Goal: Task Accomplishment & Management: Manage account settings

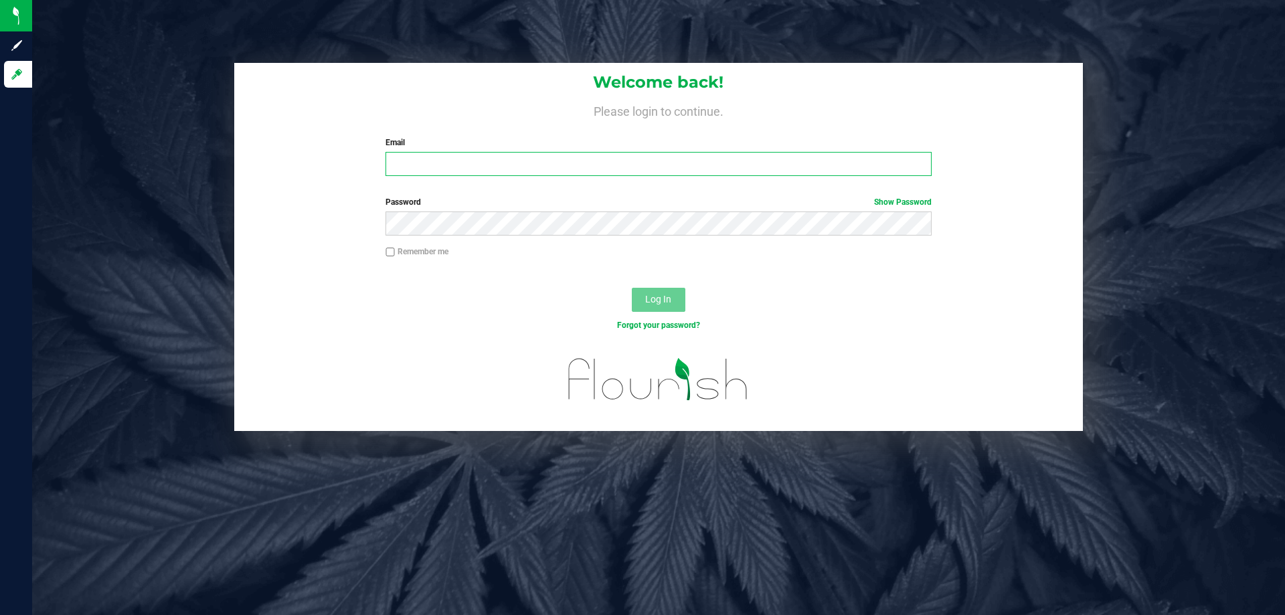
click at [626, 175] on input "Email" at bounding box center [658, 164] width 545 height 24
type input "kgarcia@liveparallel.com"
click at [900, 196] on span "Show Password" at bounding box center [903, 202] width 58 height 12
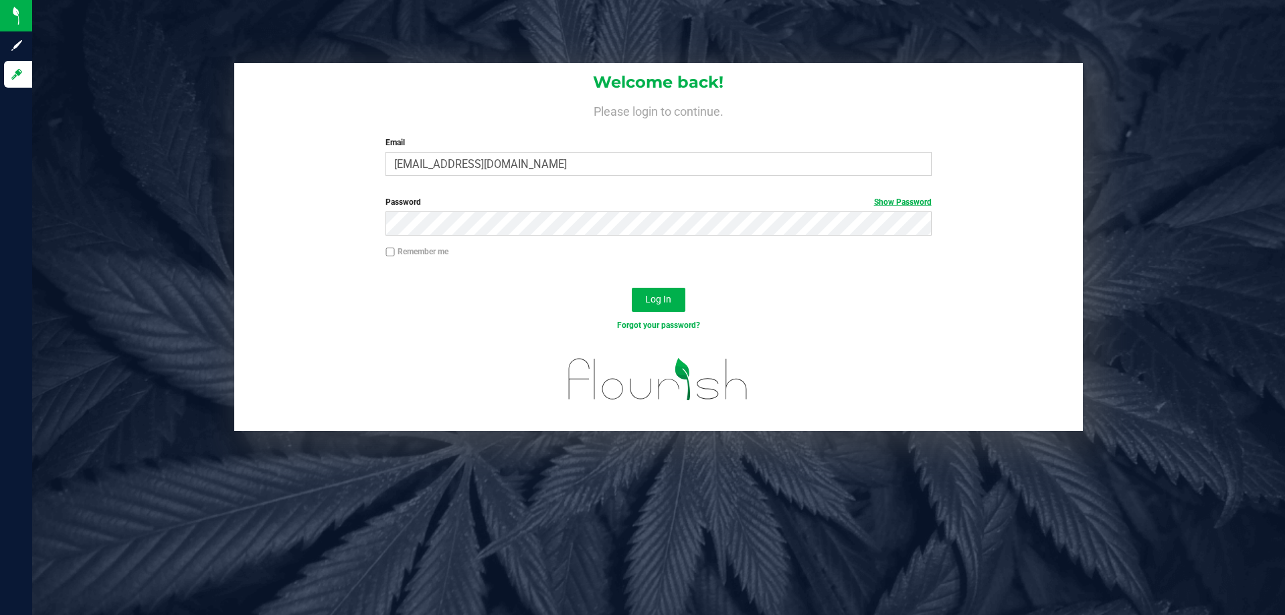
click at [899, 203] on link "Show Password" at bounding box center [903, 201] width 58 height 9
click at [632, 288] on button "Log In" at bounding box center [659, 300] width 54 height 24
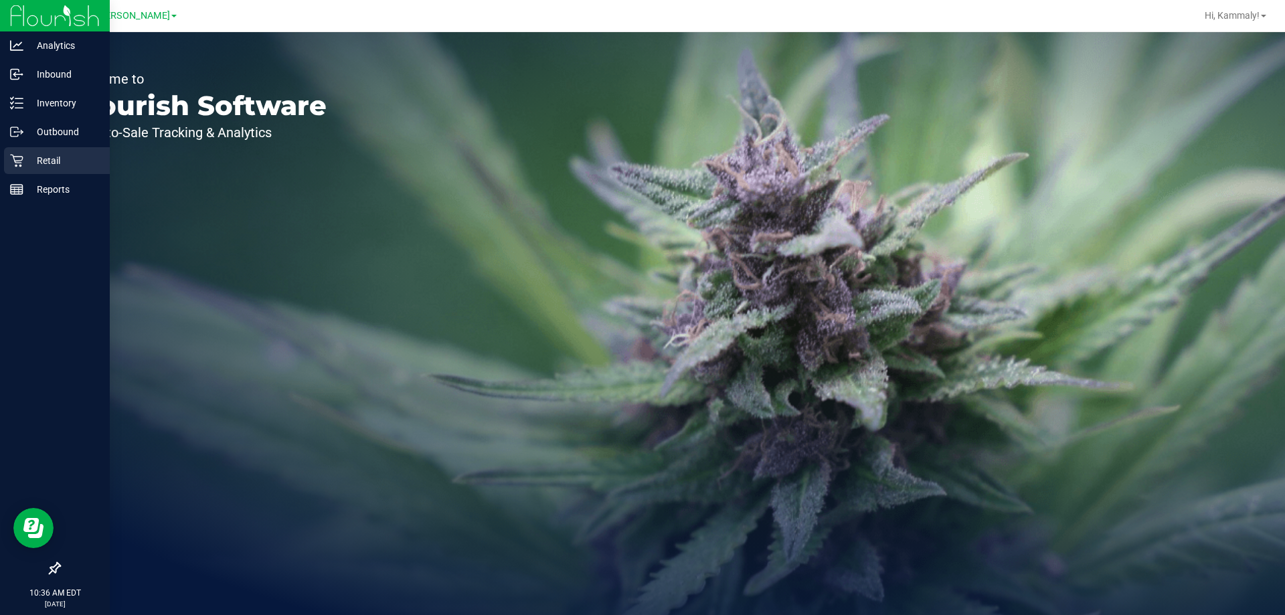
click at [28, 161] on p "Retail" at bounding box center [63, 161] width 80 height 16
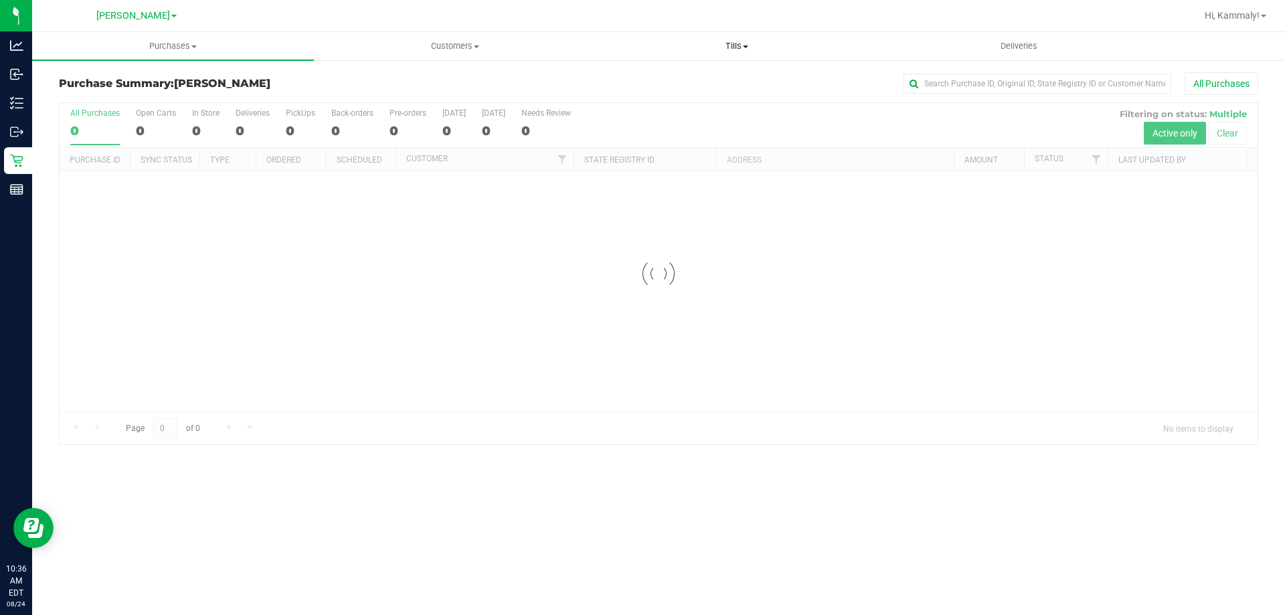
click at [750, 50] on span "Tills" at bounding box center [736, 46] width 280 height 12
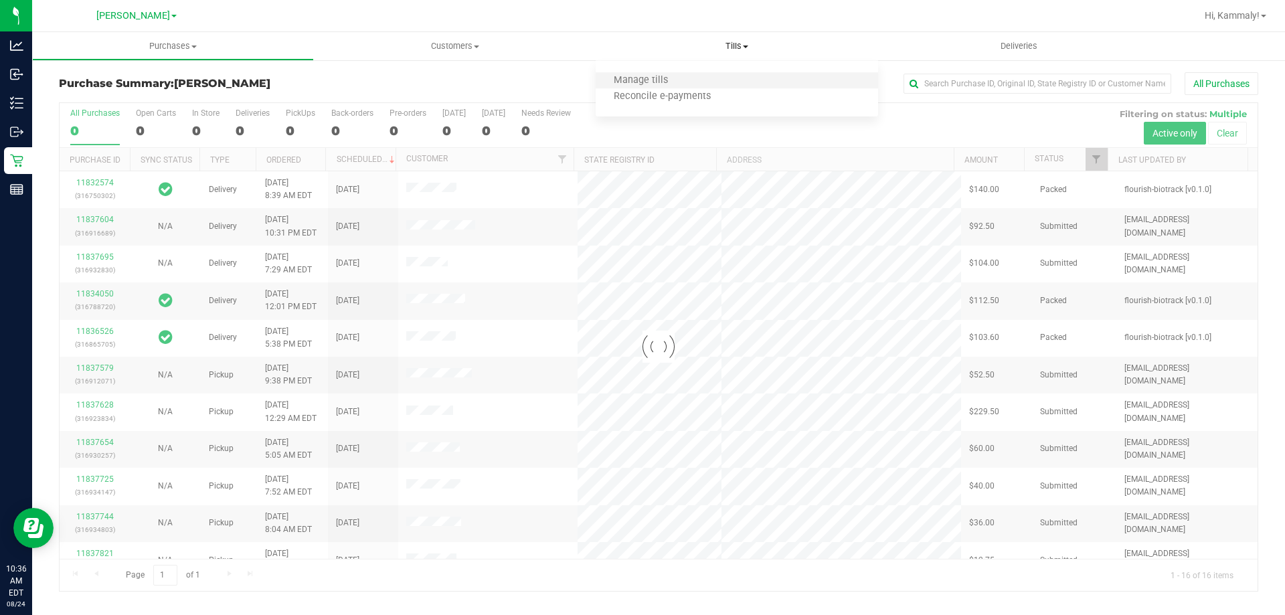
click at [687, 81] on li "Manage tills" at bounding box center [737, 81] width 282 height 16
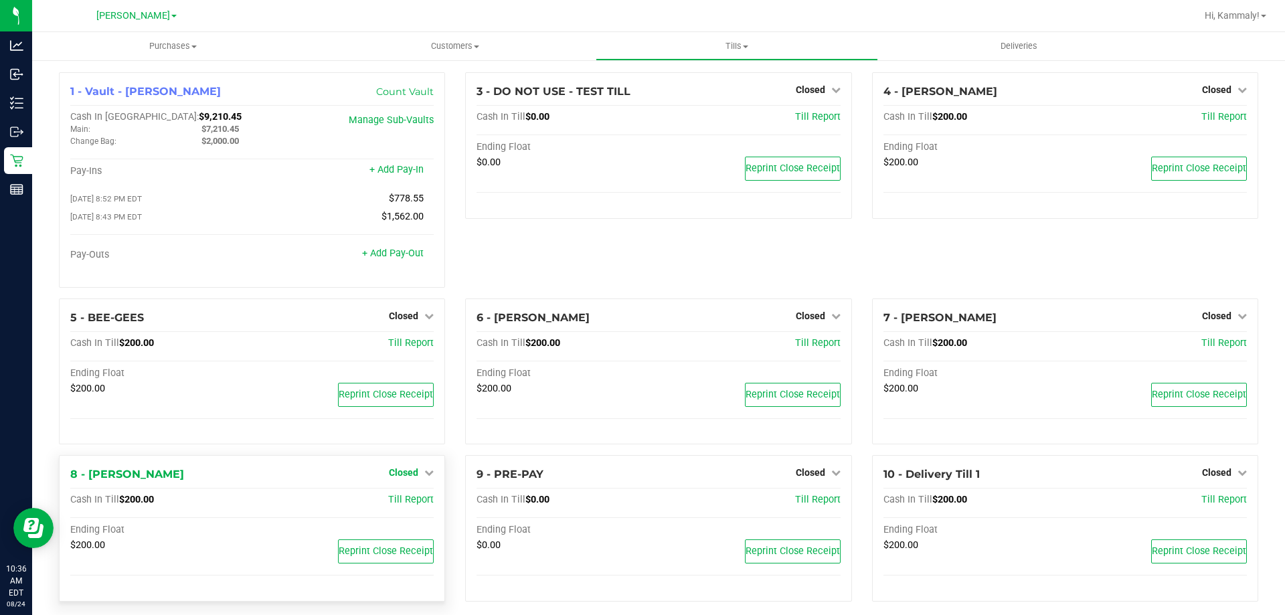
click at [408, 478] on span "Closed" at bounding box center [403, 472] width 29 height 11
click at [408, 498] on link "Open Till" at bounding box center [403, 500] width 35 height 11
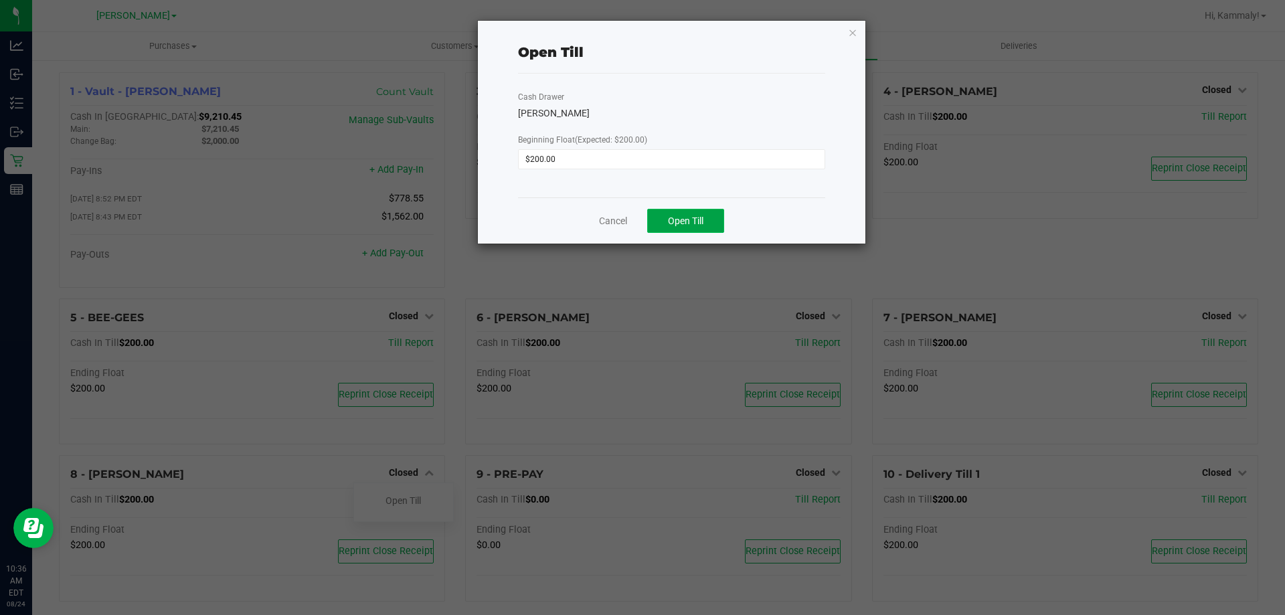
click at [688, 209] on button "Open Till" at bounding box center [685, 221] width 77 height 24
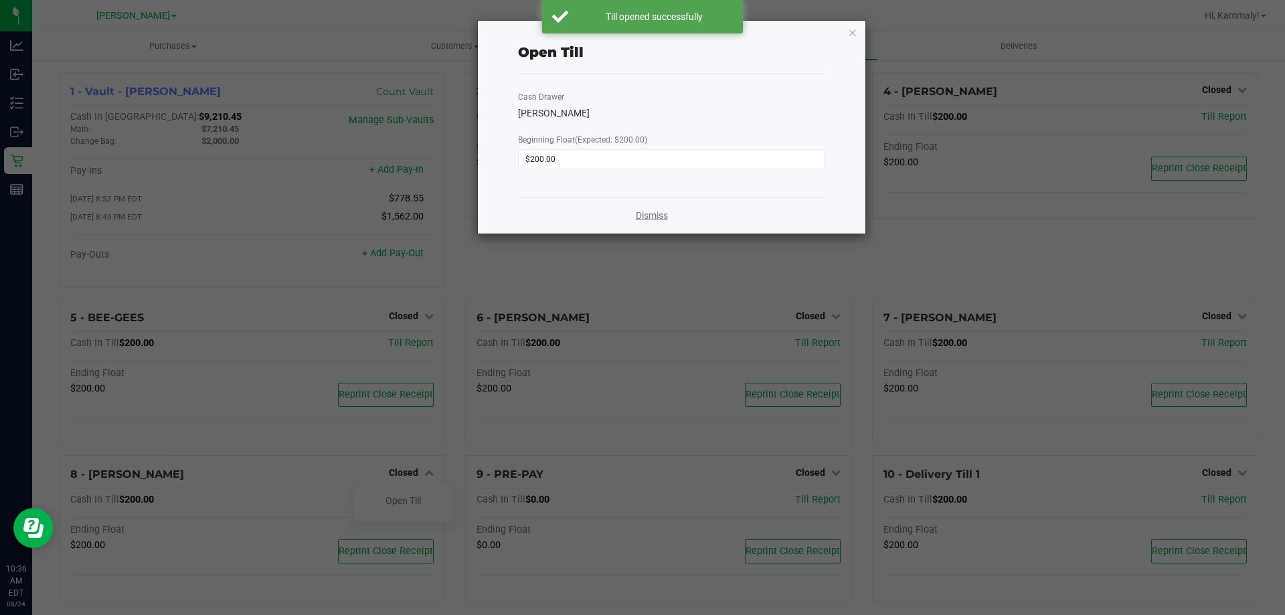
click at [649, 219] on link "Dismiss" at bounding box center [652, 216] width 32 height 14
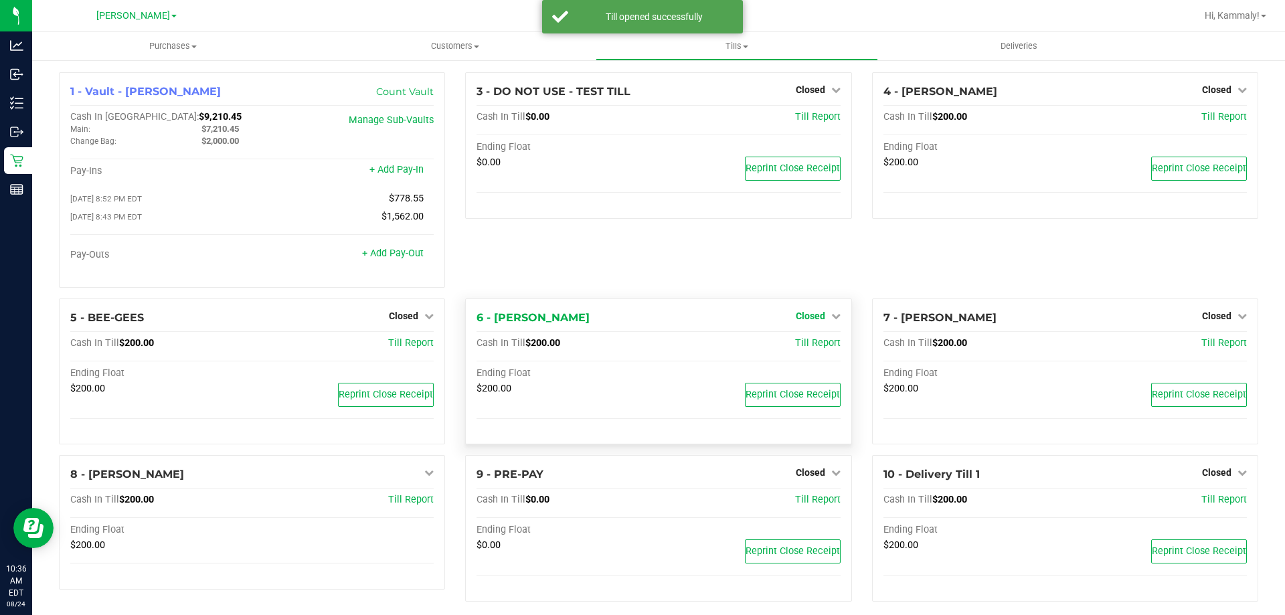
click at [796, 316] on span "Closed" at bounding box center [810, 316] width 29 height 11
click at [808, 349] on link "Open Till" at bounding box center [809, 343] width 35 height 11
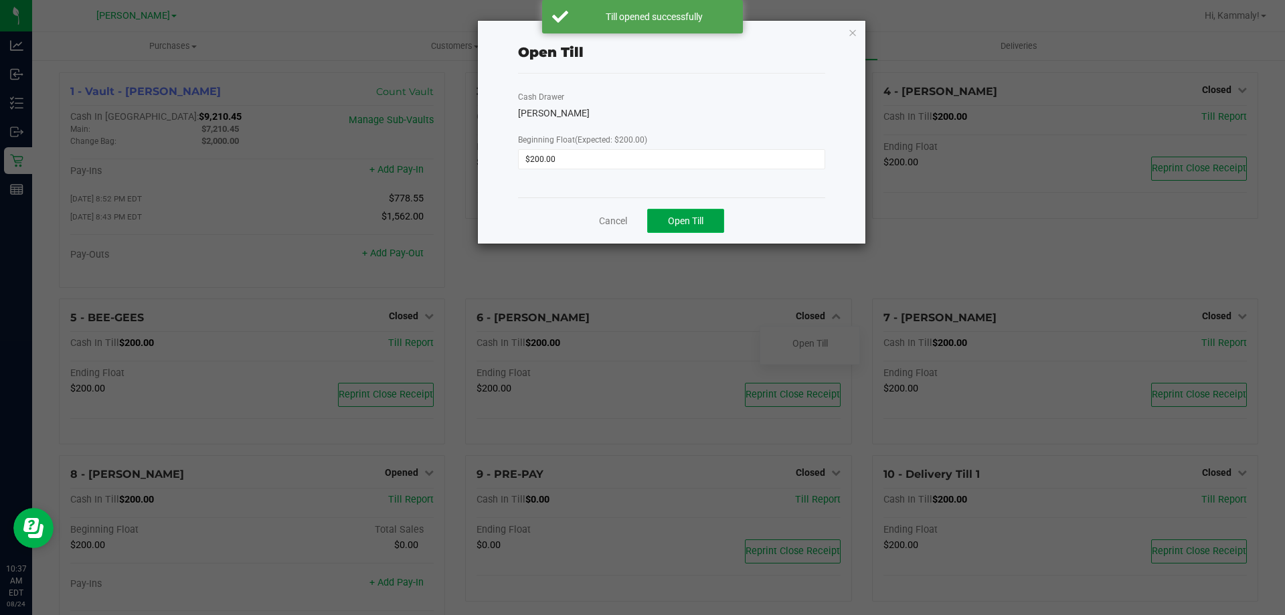
click at [701, 222] on span "Open Till" at bounding box center [685, 221] width 35 height 11
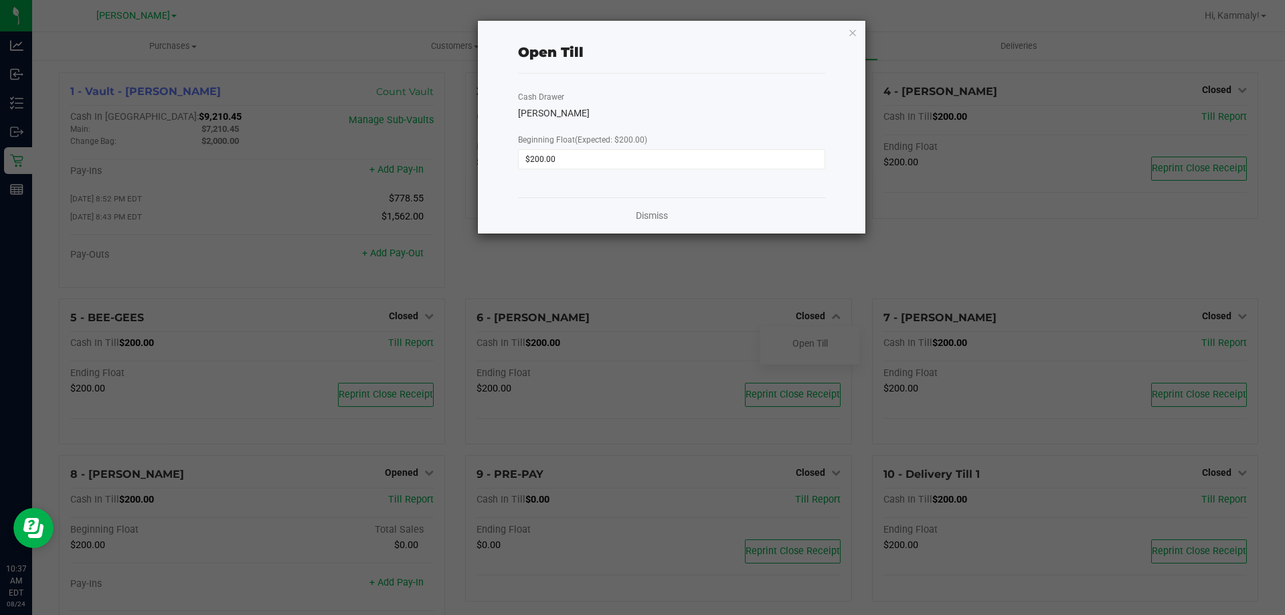
click at [661, 224] on div "Dismiss" at bounding box center [671, 215] width 307 height 36
click at [661, 218] on link "Dismiss" at bounding box center [652, 216] width 32 height 14
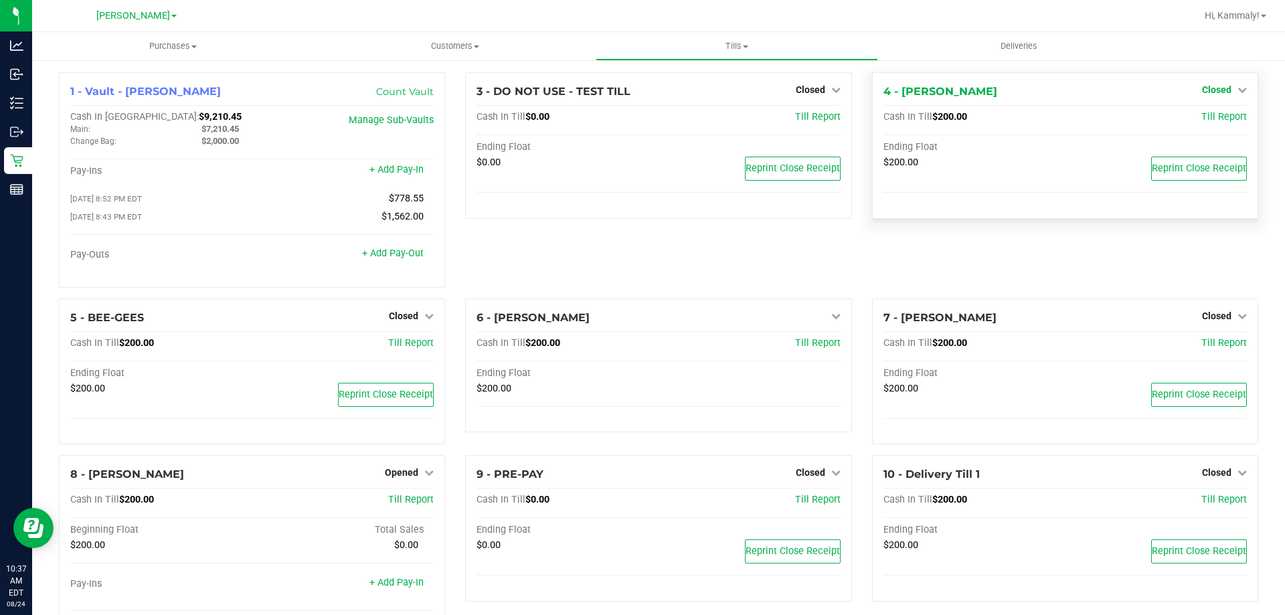
click at [1209, 95] on span "Closed" at bounding box center [1216, 89] width 29 height 11
click at [1203, 125] on div "Open Till" at bounding box center [1216, 118] width 99 height 17
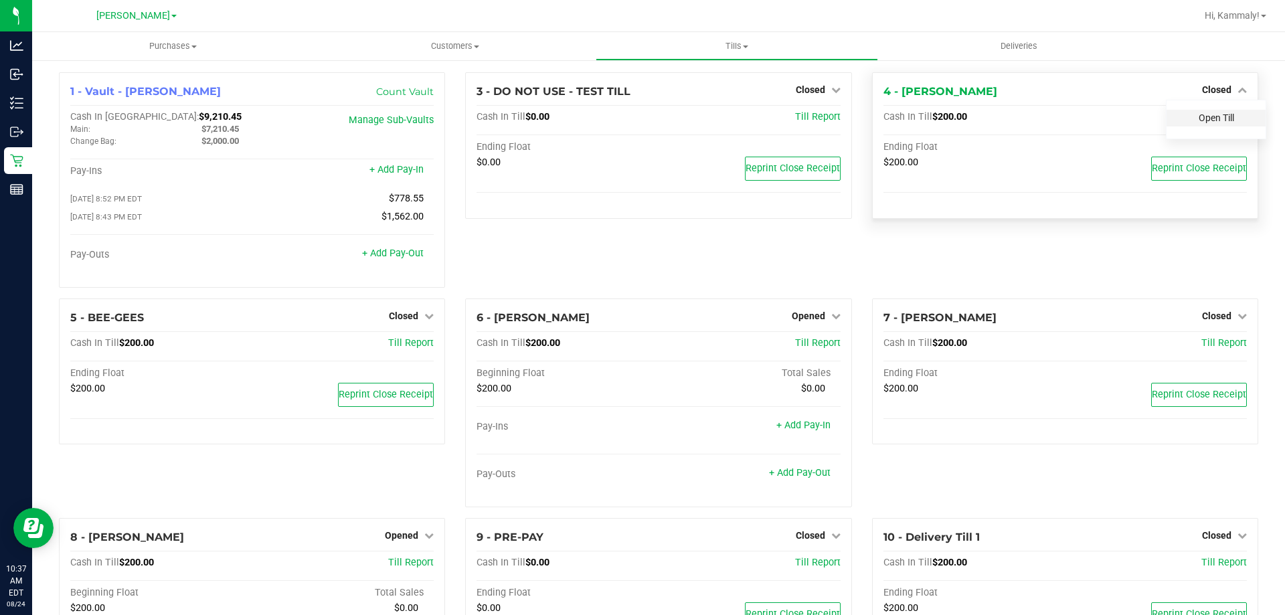
click at [1211, 123] on link "Open Till" at bounding box center [1216, 117] width 35 height 11
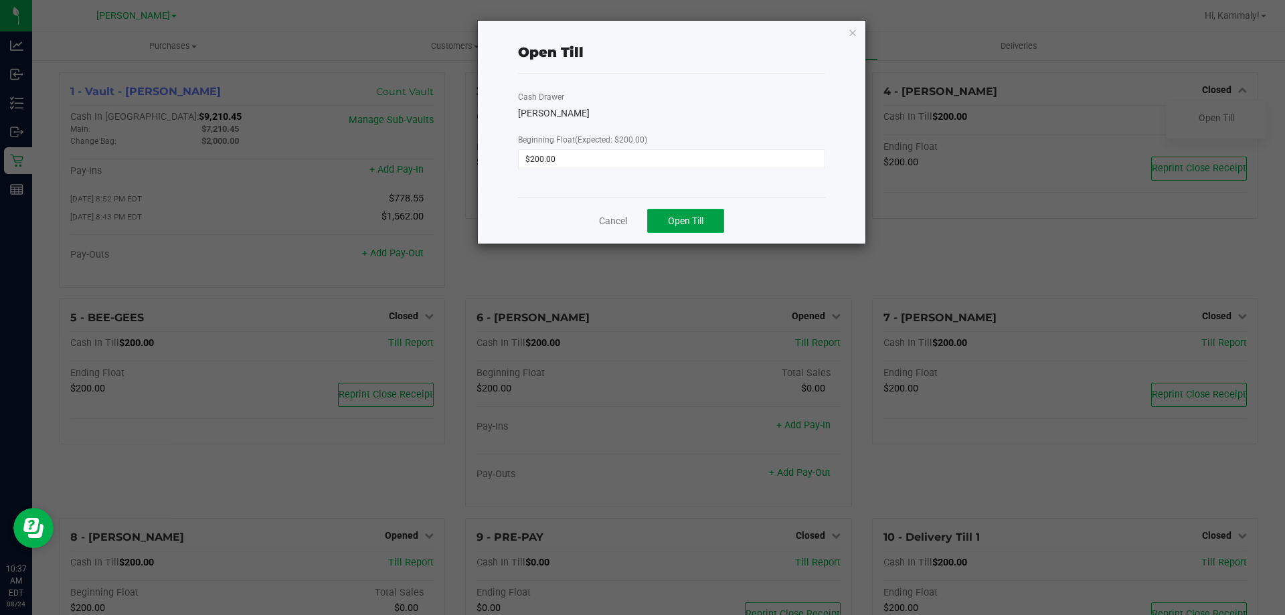
click at [715, 220] on button "Open Till" at bounding box center [685, 221] width 77 height 24
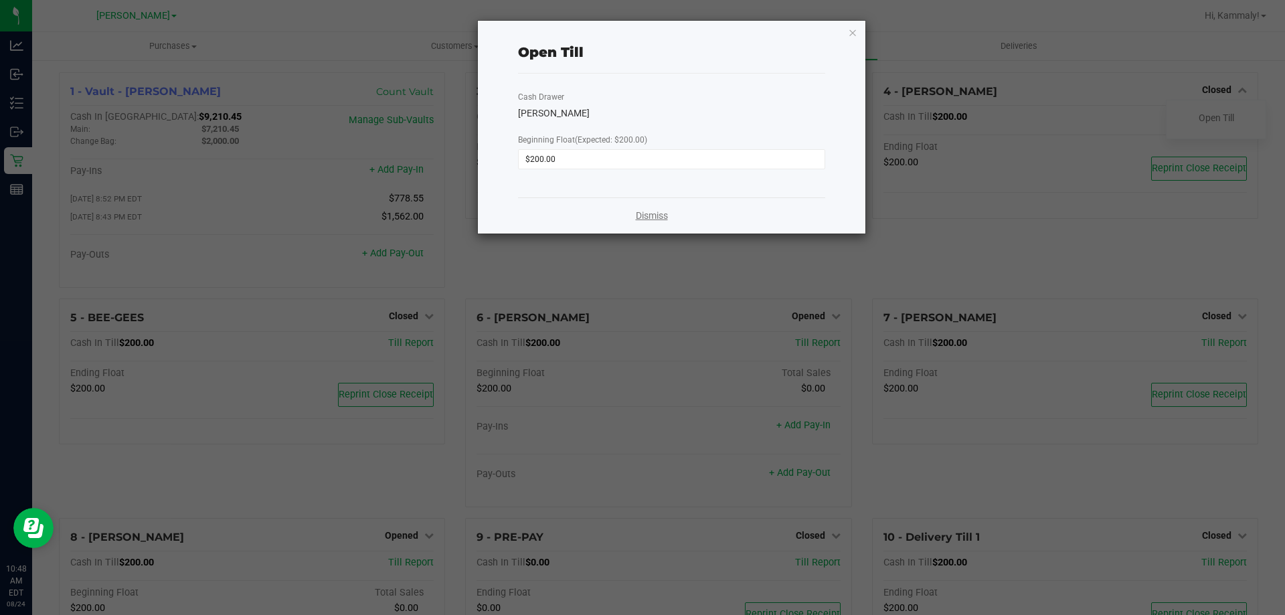
click at [662, 225] on div "Dismiss" at bounding box center [671, 215] width 307 height 36
click at [661, 218] on link "Dismiss" at bounding box center [652, 216] width 32 height 14
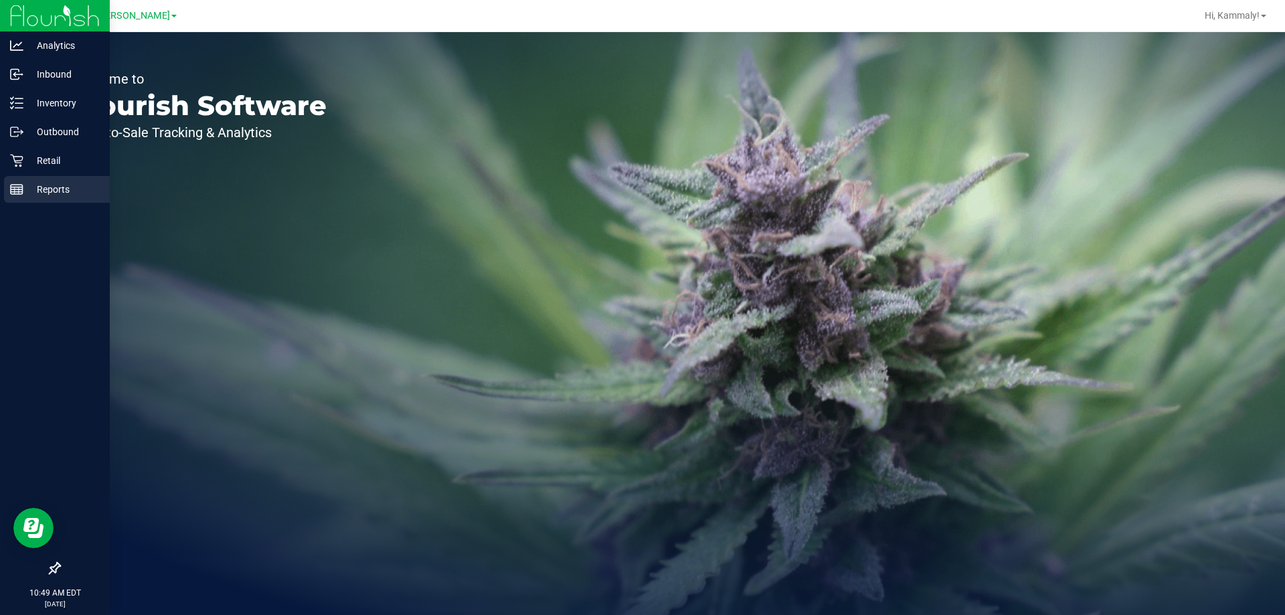
click at [31, 193] on p "Reports" at bounding box center [63, 189] width 80 height 16
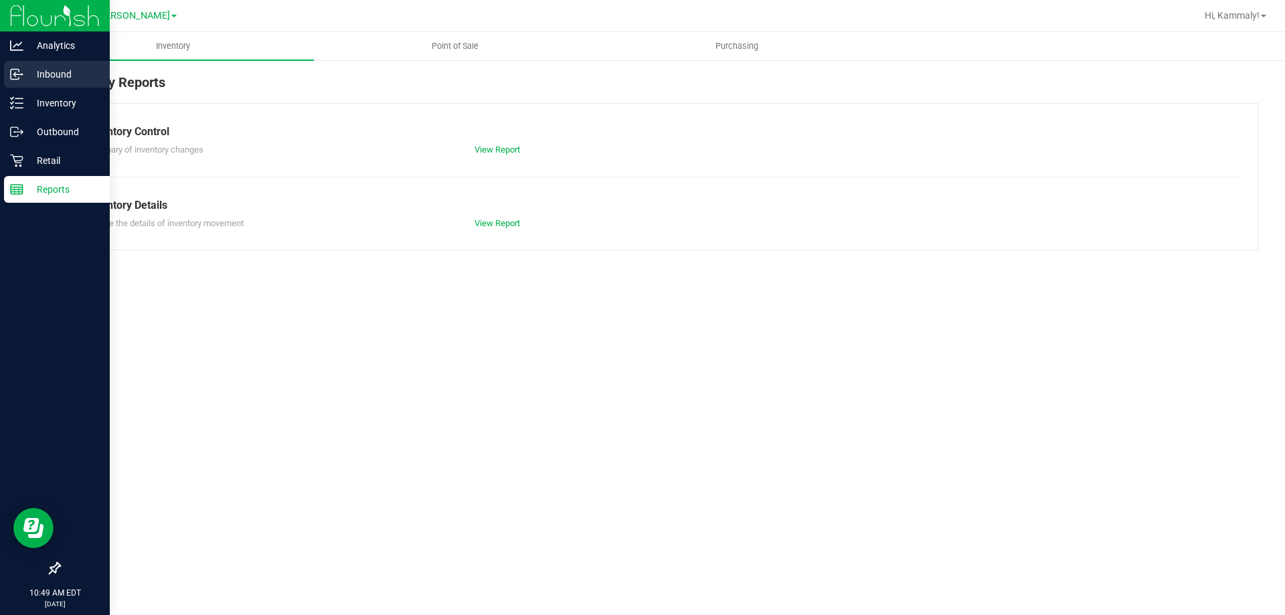
click at [17, 65] on div "Inbound" at bounding box center [57, 74] width 106 height 27
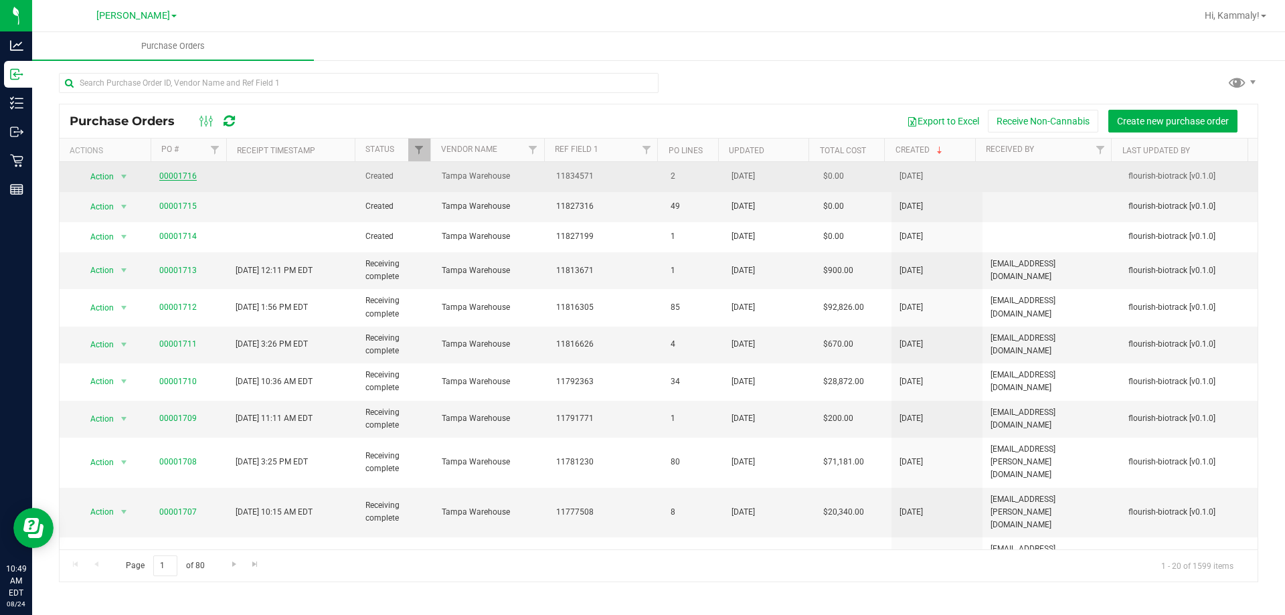
click at [179, 173] on link "00001716" at bounding box center [177, 175] width 37 height 9
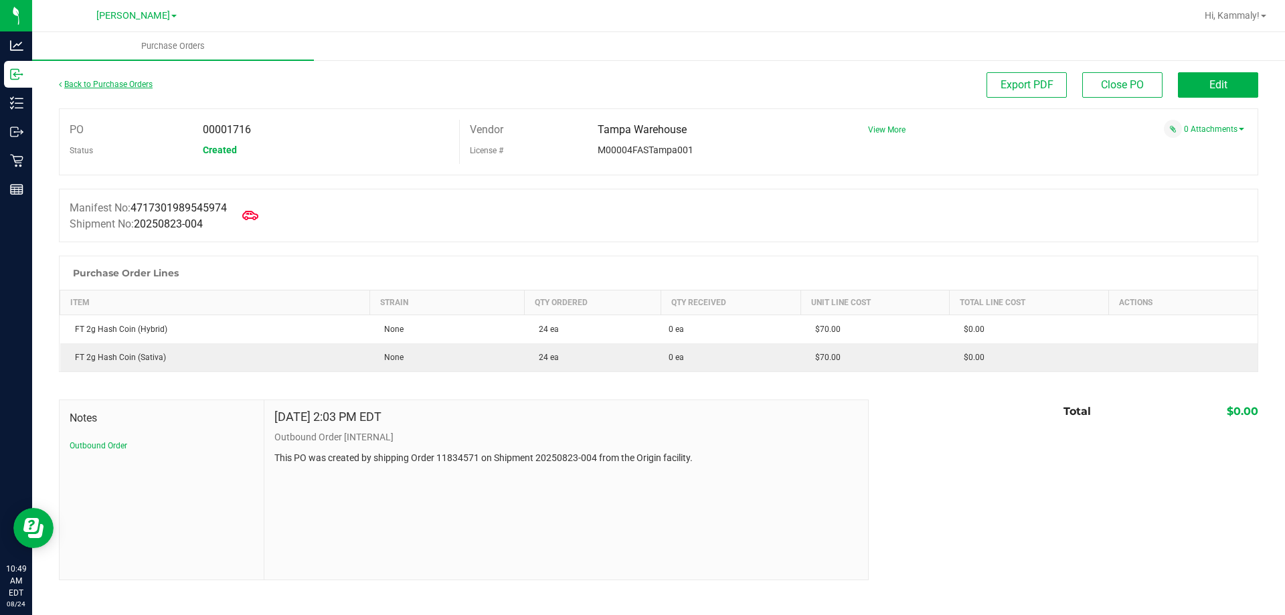
click at [108, 82] on link "Back to Purchase Orders" at bounding box center [106, 84] width 94 height 9
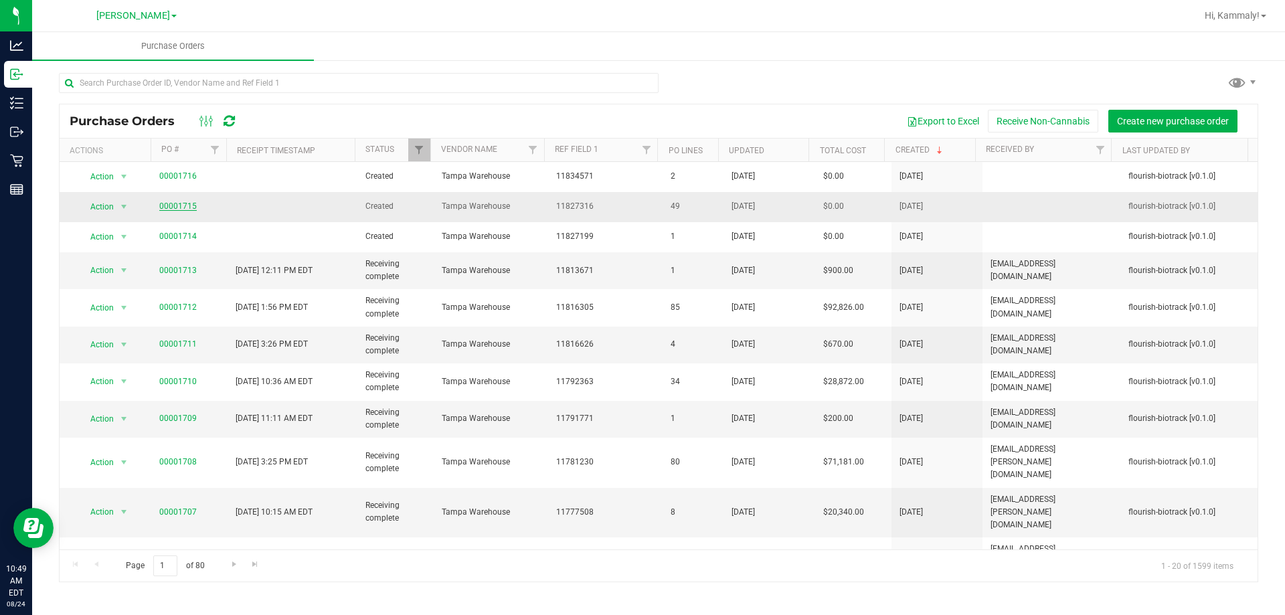
click at [177, 203] on link "00001715" at bounding box center [177, 205] width 37 height 9
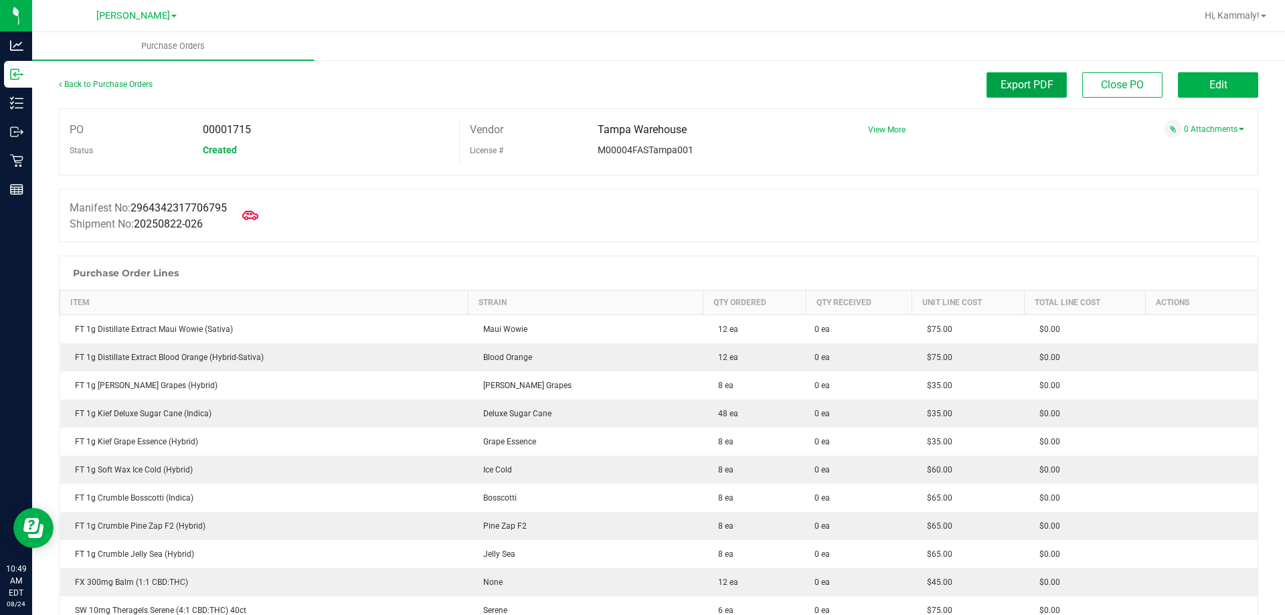
click at [1037, 90] on span "Export PDF" at bounding box center [1027, 84] width 53 height 13
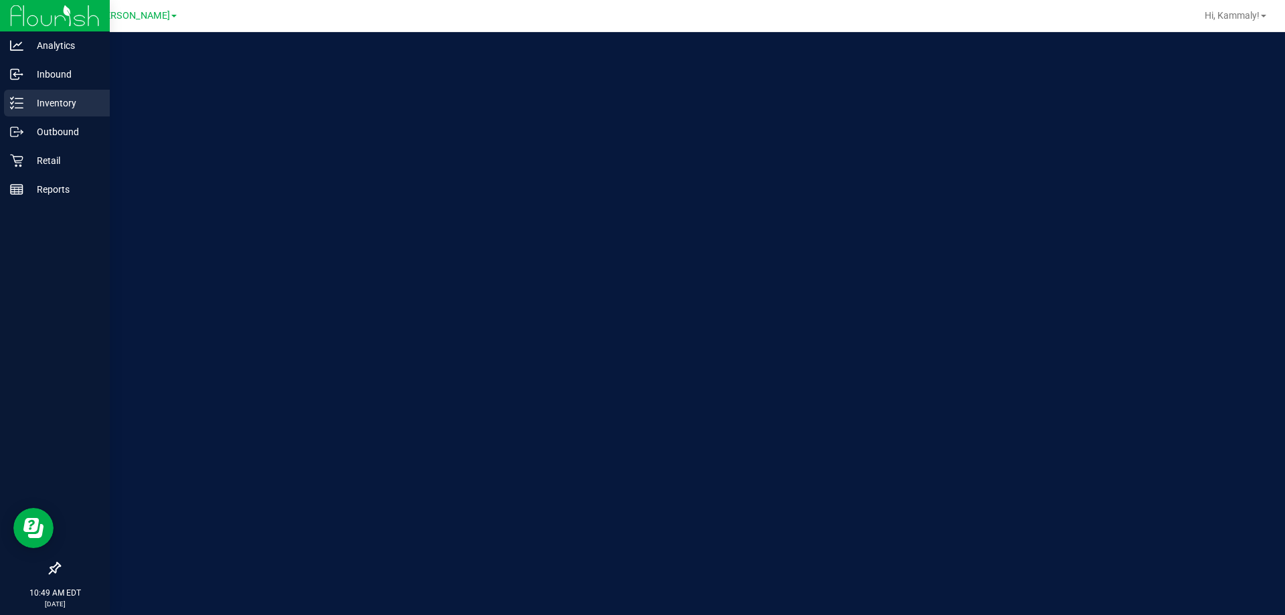
click at [11, 102] on icon at bounding box center [12, 103] width 3 height 2
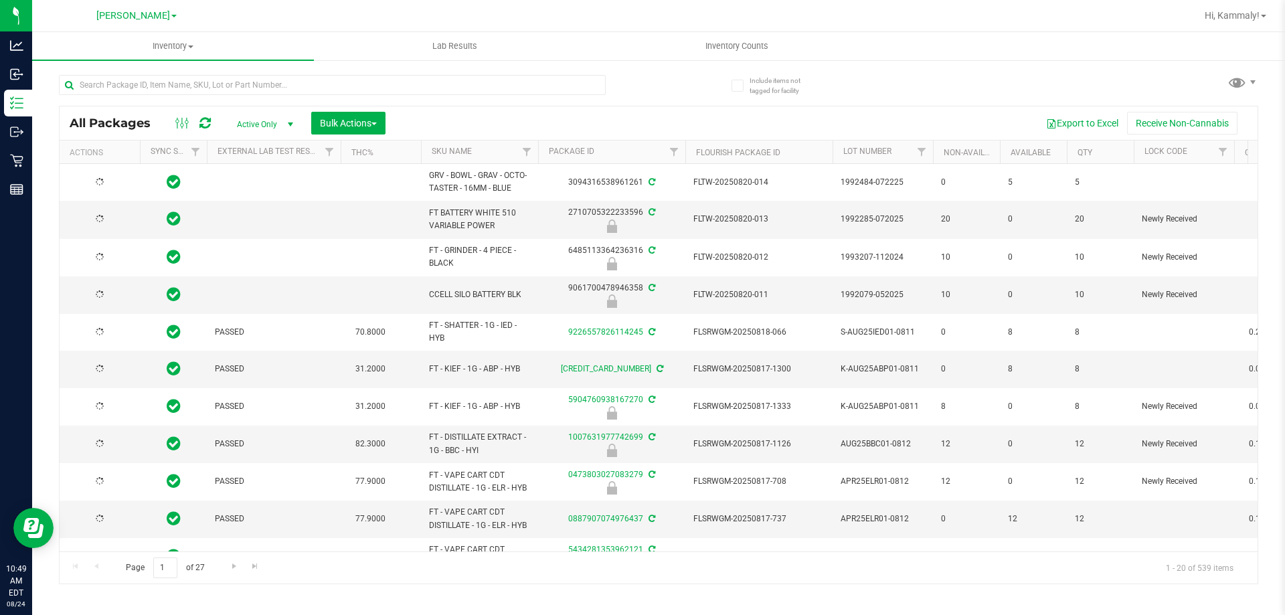
type input "2026-02-15"
click at [169, 82] on input "text" at bounding box center [332, 85] width 547 height 20
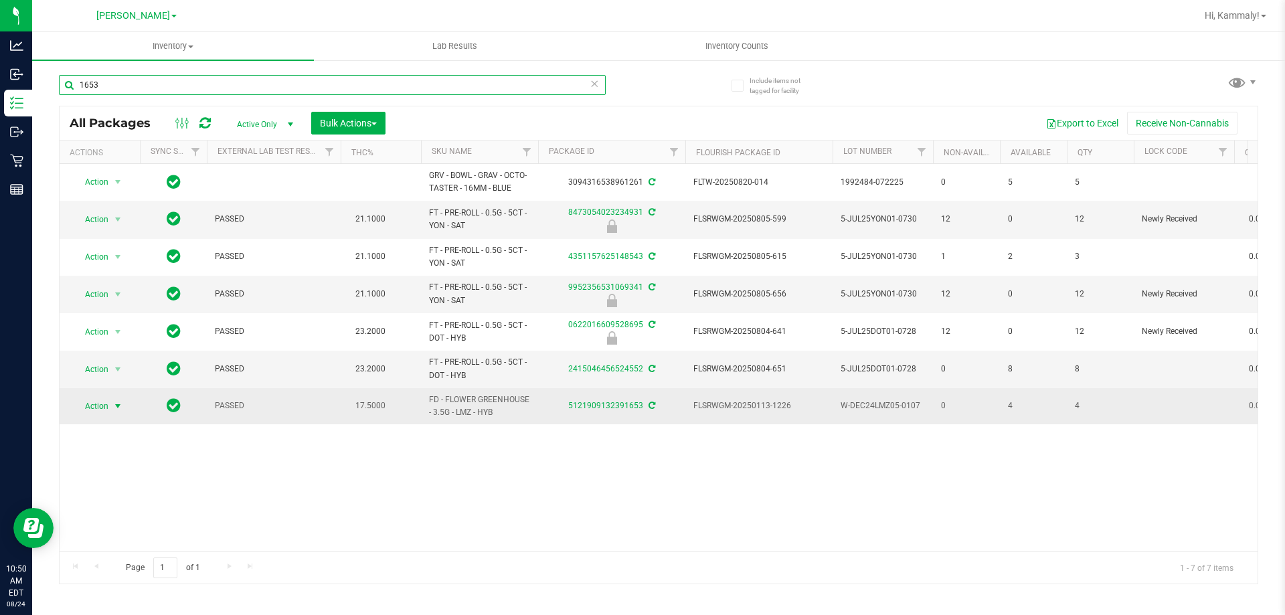
type input "1653"
click at [107, 406] on span "Action" at bounding box center [91, 406] width 36 height 19
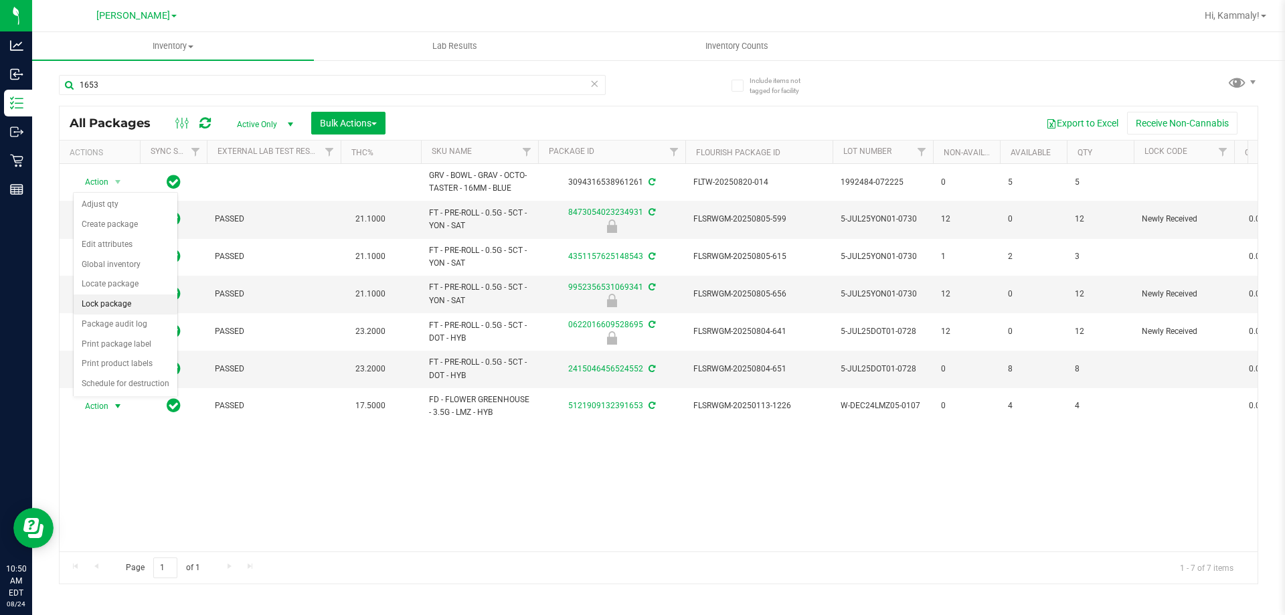
click at [126, 300] on li "Lock package" at bounding box center [126, 304] width 104 height 20
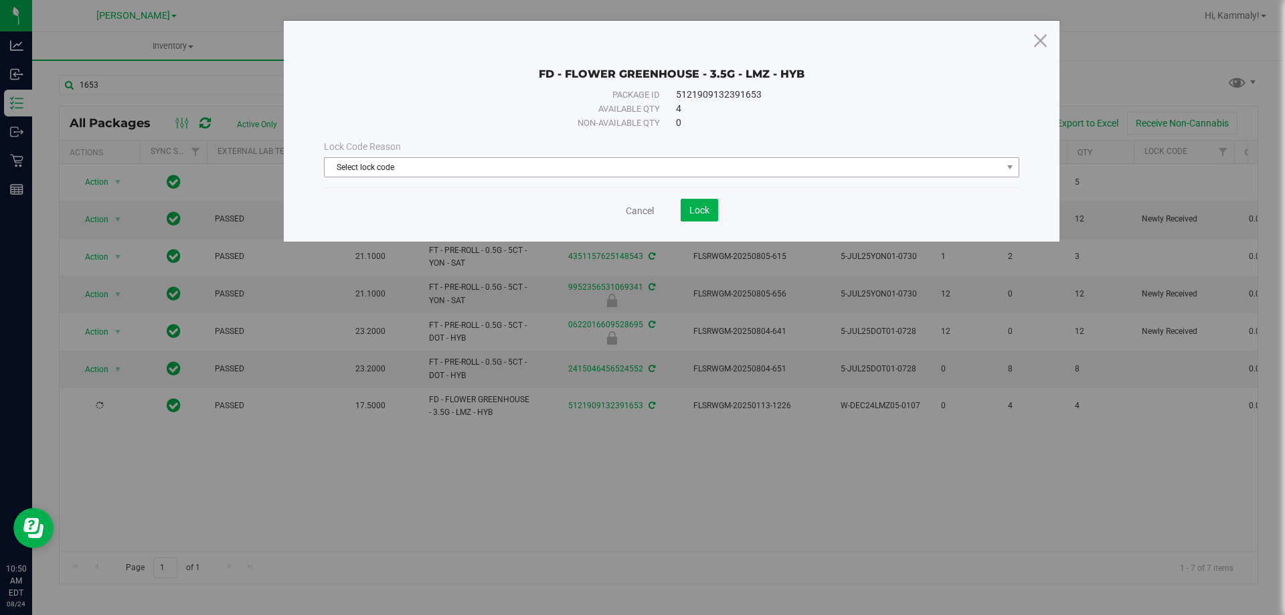
drag, startPoint x: 530, startPoint y: 165, endPoint x: 527, endPoint y: 175, distance: 11.0
click at [527, 173] on span "Select lock code" at bounding box center [663, 167] width 677 height 19
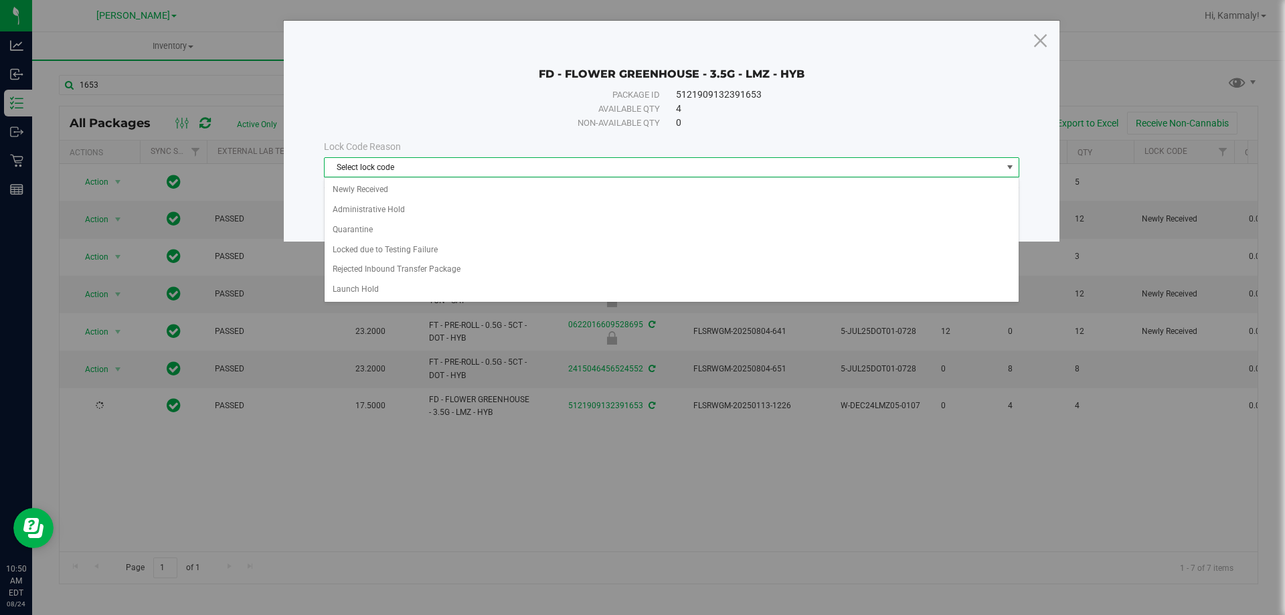
click at [527, 175] on span "Select lock code" at bounding box center [663, 167] width 677 height 19
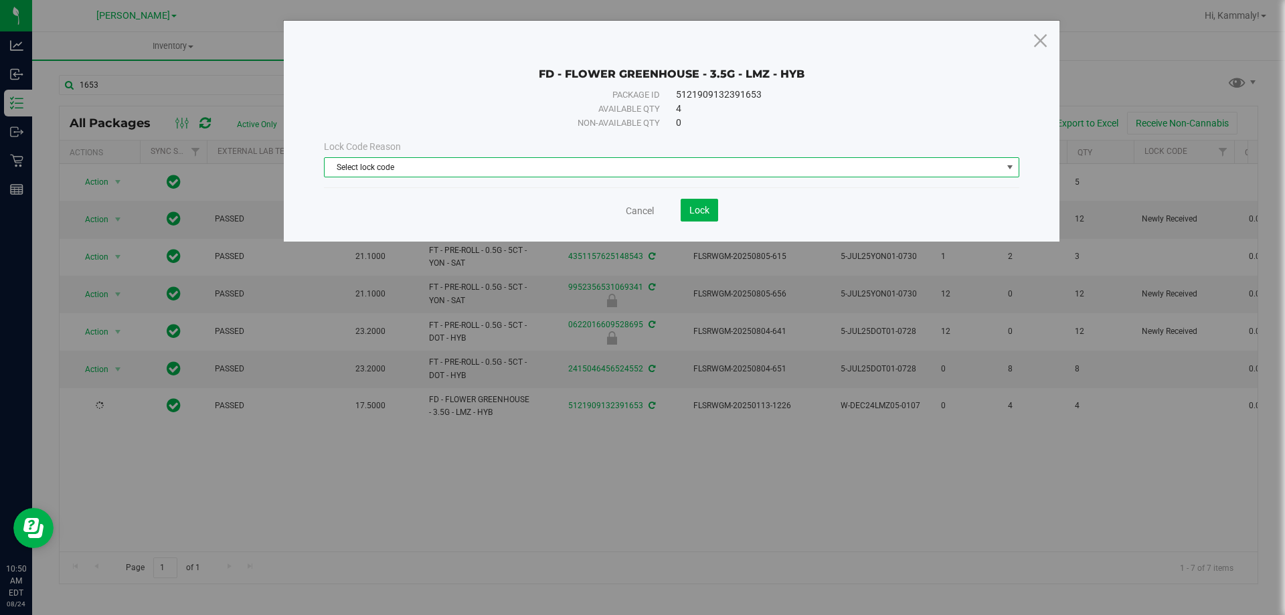
click at [527, 175] on span "Select lock code" at bounding box center [663, 167] width 677 height 19
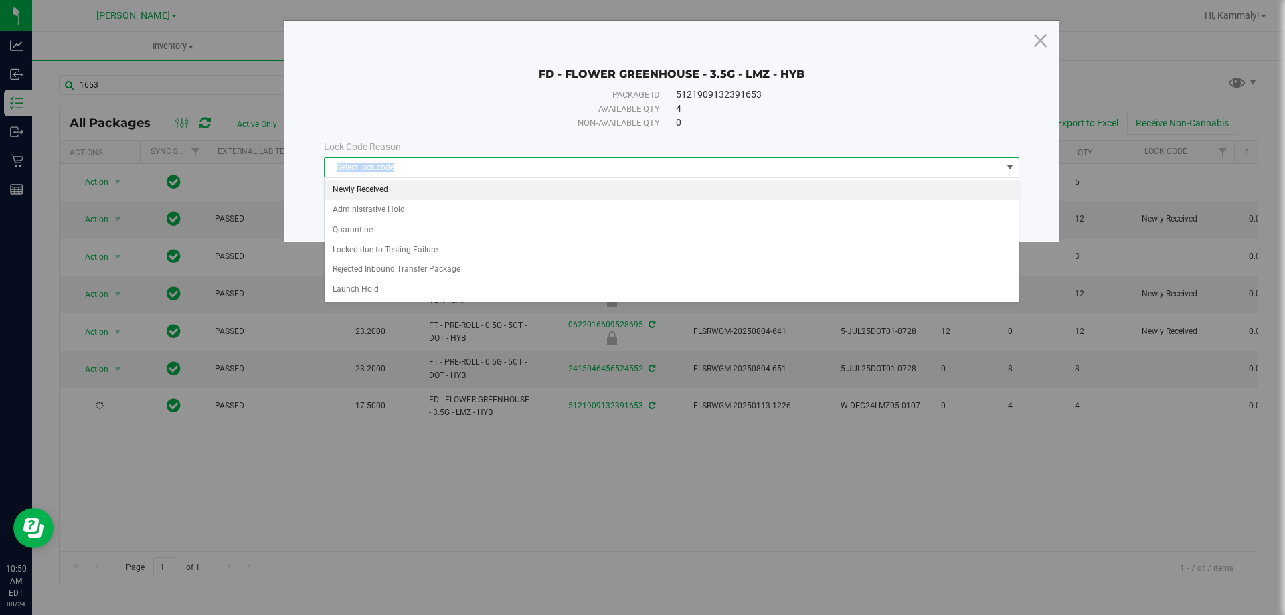
click at [469, 191] on li "Newly Received" at bounding box center [672, 190] width 694 height 20
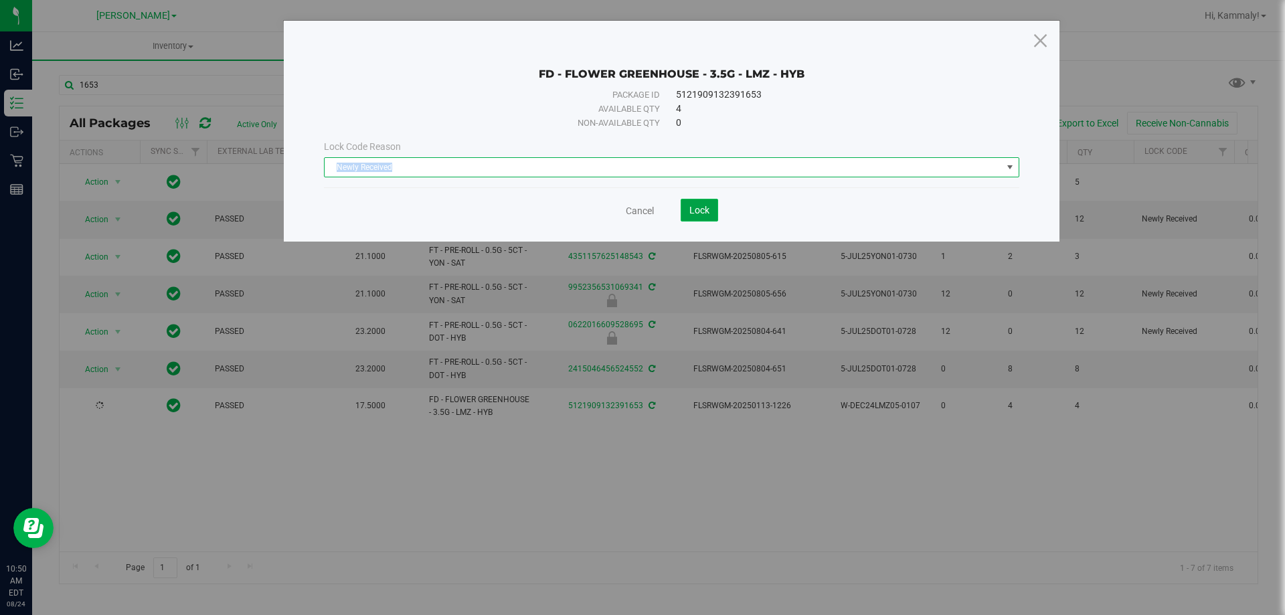
click at [701, 209] on span "Lock" at bounding box center [699, 210] width 20 height 11
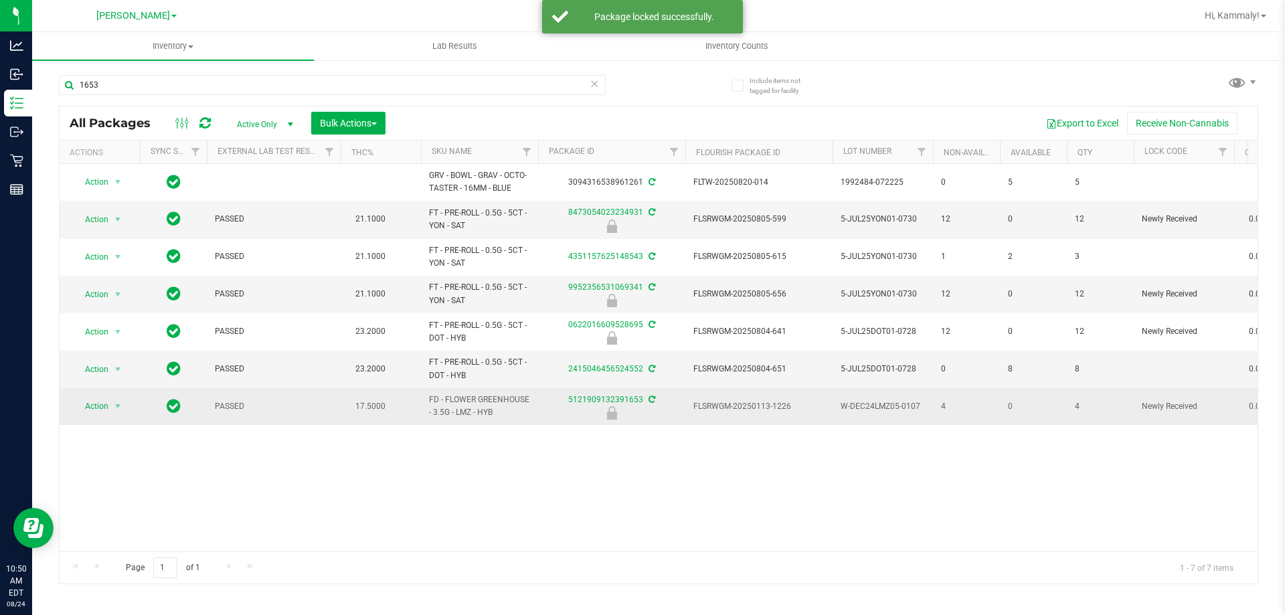
click at [448, 417] on span "FD - FLOWER GREENHOUSE - 3.5G - LMZ - HYB" at bounding box center [479, 406] width 101 height 25
click at [449, 411] on span "FD - FLOWER GREENHOUSE - 3.5G - LMZ - HYB" at bounding box center [479, 406] width 101 height 25
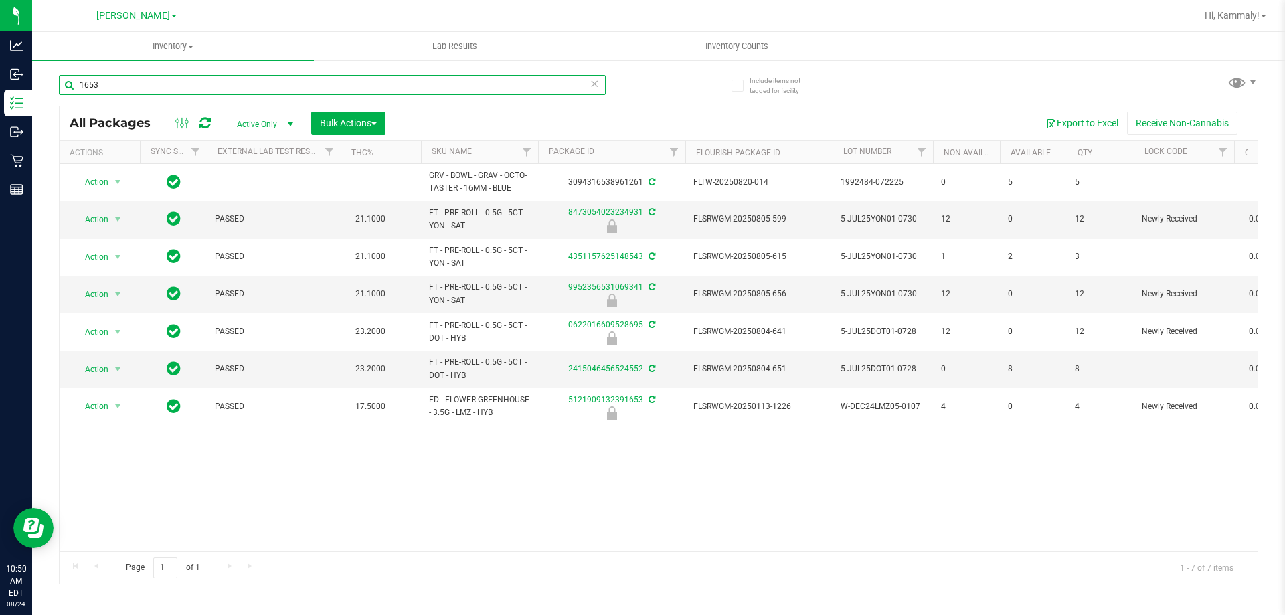
click at [343, 91] on input "1653" at bounding box center [332, 85] width 547 height 20
paste input "FD - FLOWER GREENHOUSE - 3.5G - LMZ - HYB"
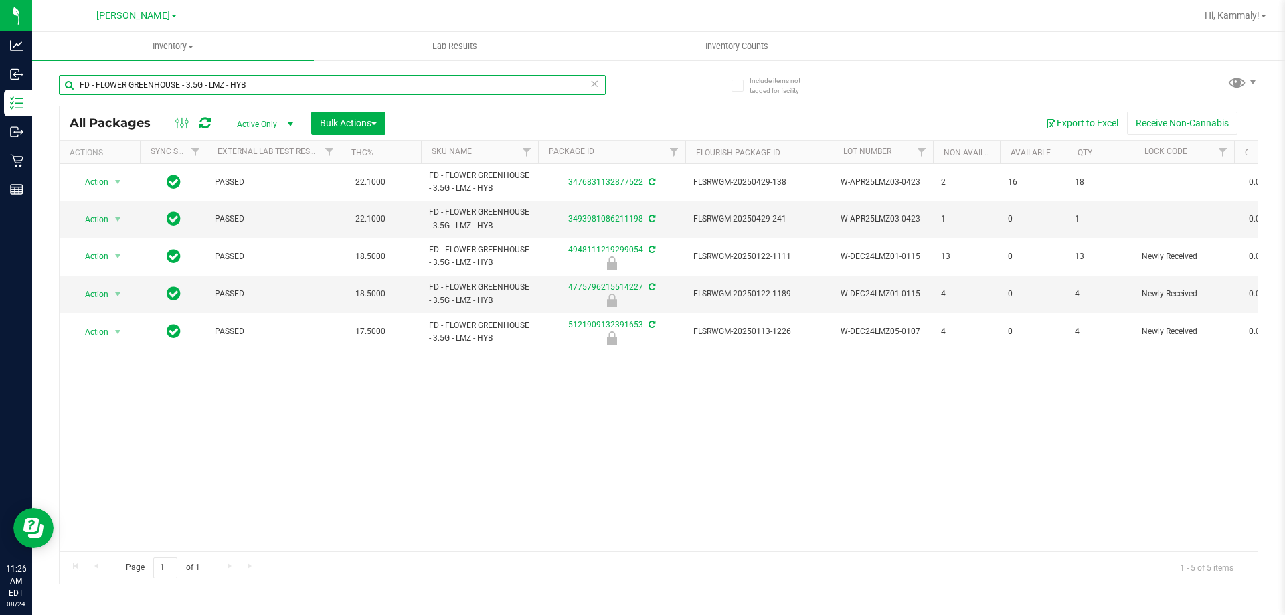
click at [308, 86] on input "FD - FLOWER GREENHOUSE - 3.5G - LMZ - HYB" at bounding box center [332, 85] width 547 height 20
type input "9377458167485390"
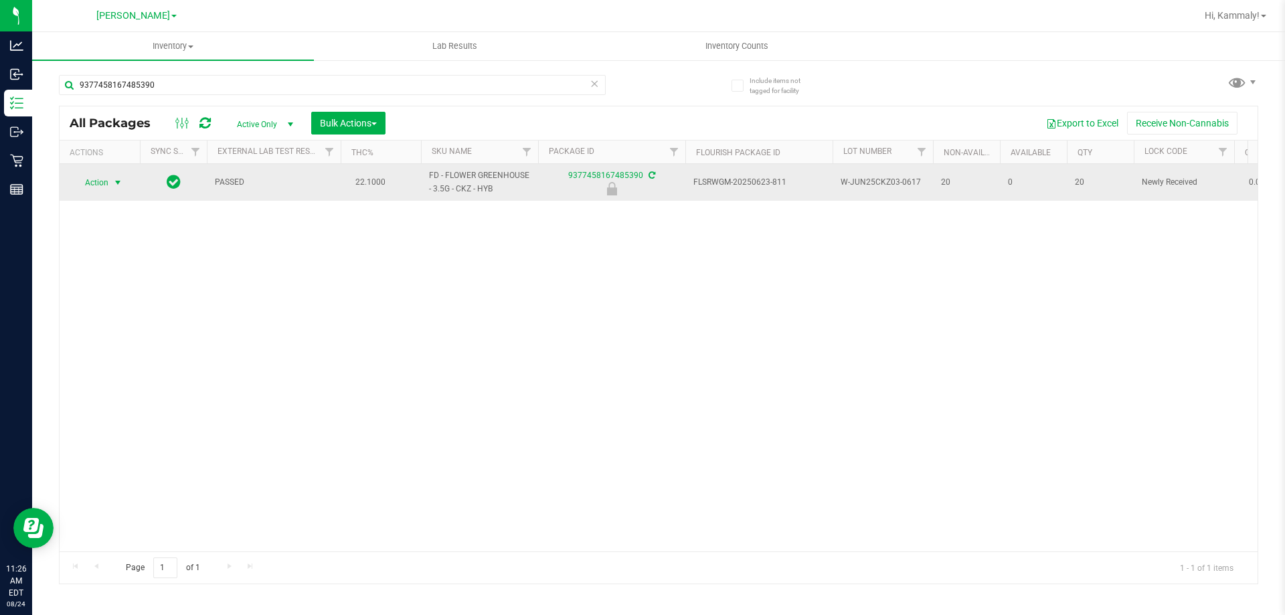
click at [116, 182] on span "select" at bounding box center [117, 182] width 11 height 11
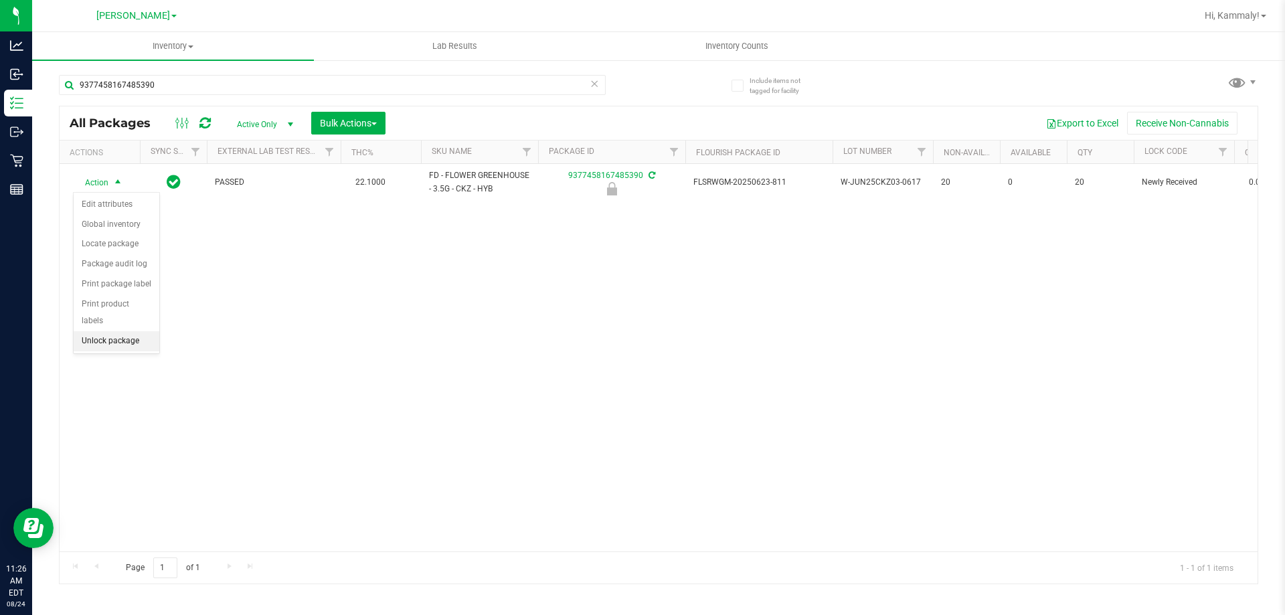
click at [124, 331] on li "Unlock package" at bounding box center [117, 341] width 86 height 20
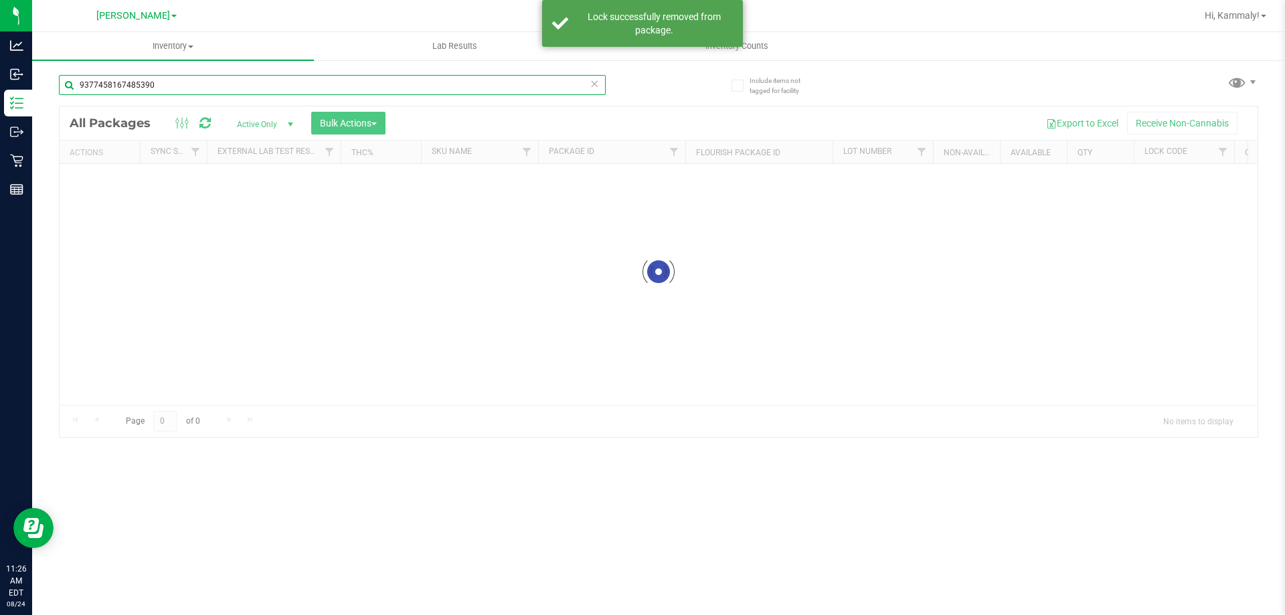
click at [588, 84] on input "9377458167485390" at bounding box center [332, 85] width 547 height 20
click at [546, 81] on input "9377458167485390" at bounding box center [332, 85] width 547 height 20
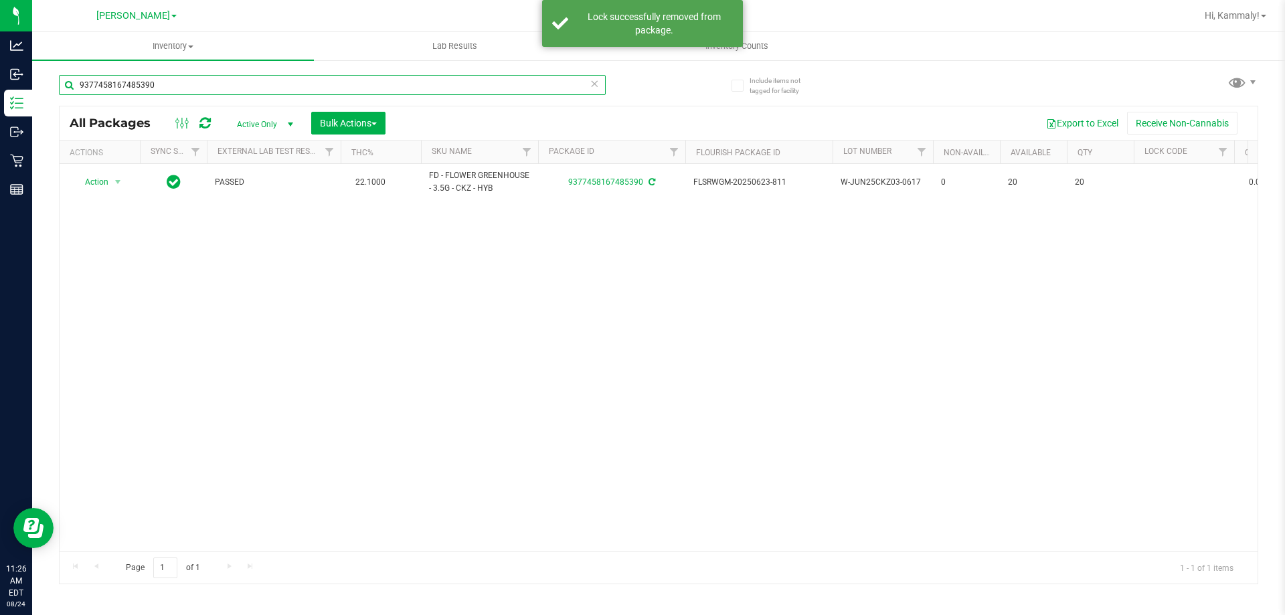
click at [587, 88] on input "9377458167485390" at bounding box center [332, 85] width 547 height 20
click at [585, 86] on input "9377458167485390" at bounding box center [332, 85] width 547 height 20
click at [596, 87] on icon at bounding box center [594, 83] width 9 height 16
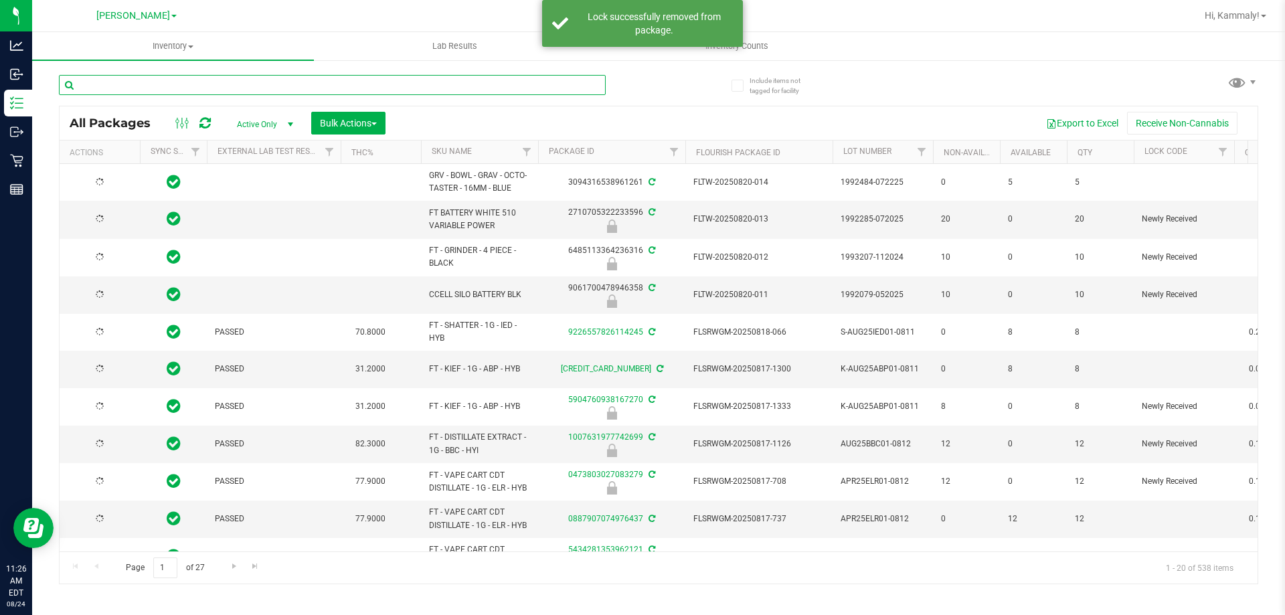
click at [547, 88] on input "text" at bounding box center [332, 85] width 547 height 20
click at [530, 86] on input "text" at bounding box center [332, 85] width 547 height 20
type input "2026-02-15"
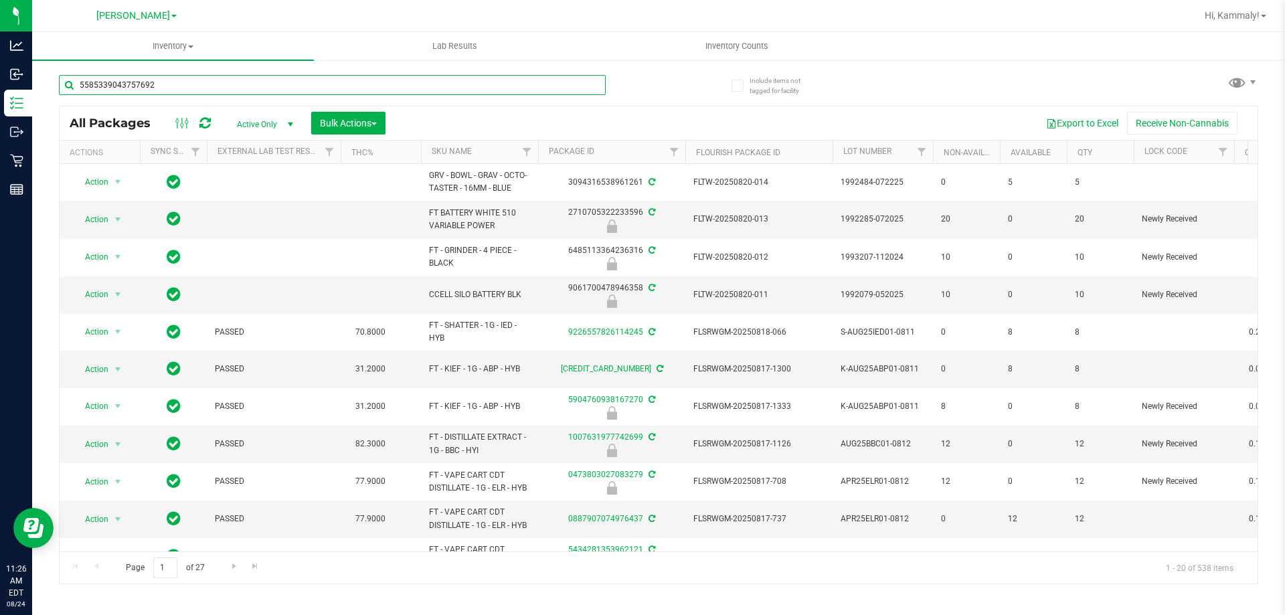
type input "5585339043757692"
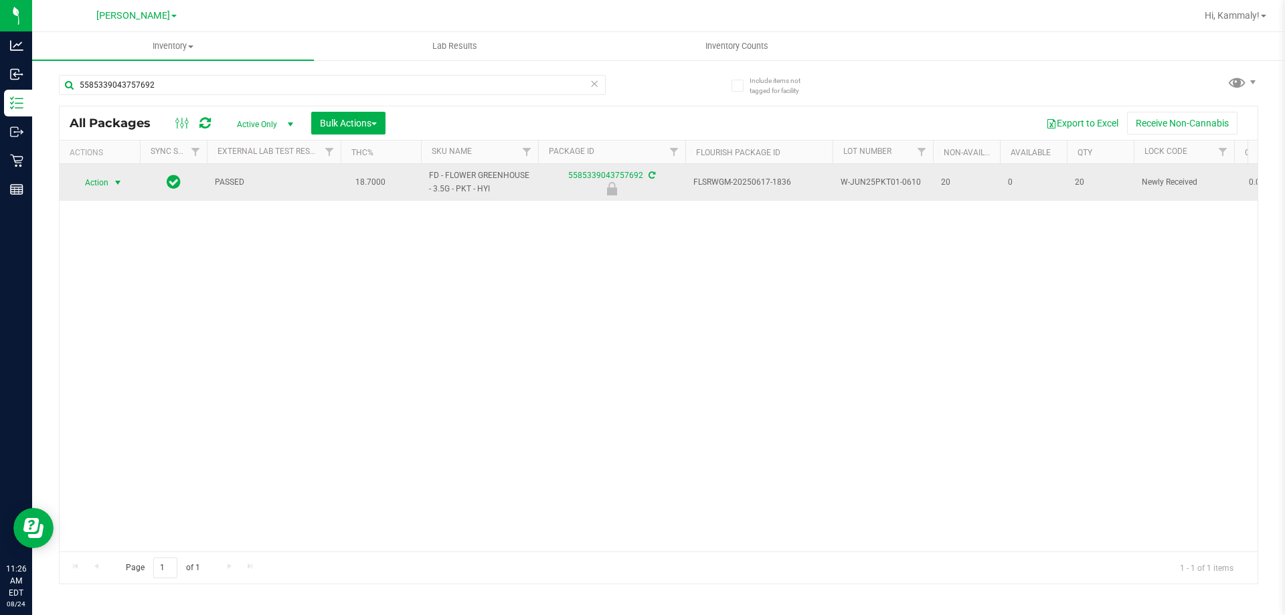
click at [88, 189] on span "Action" at bounding box center [91, 182] width 36 height 19
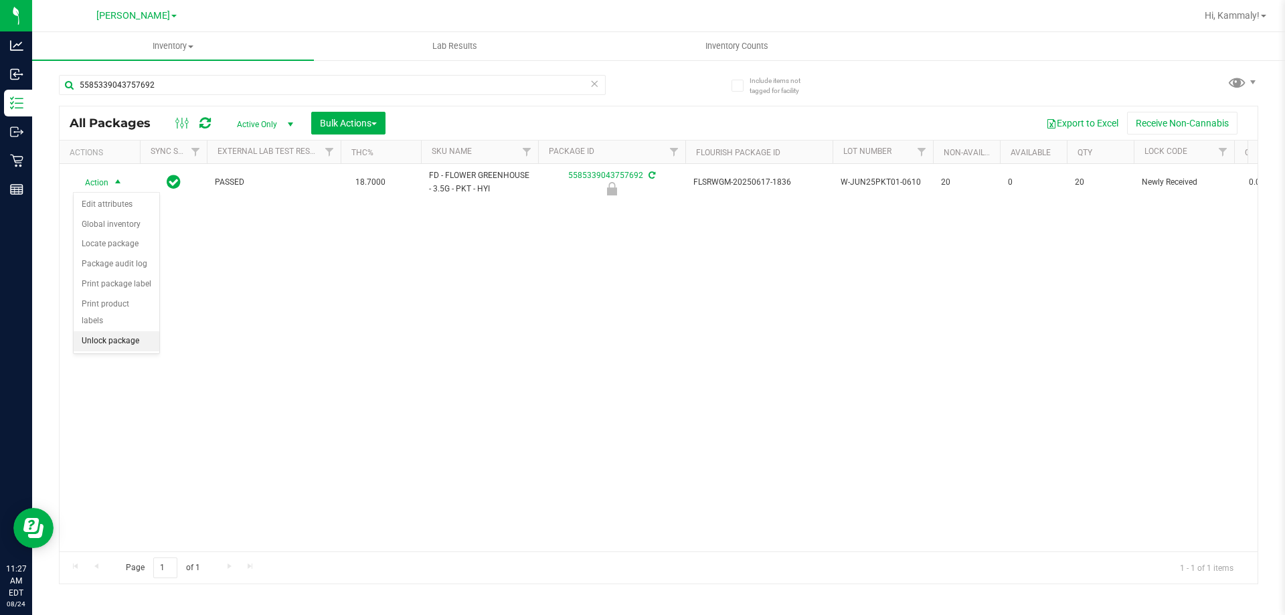
click at [139, 331] on li "Unlock package" at bounding box center [117, 341] width 86 height 20
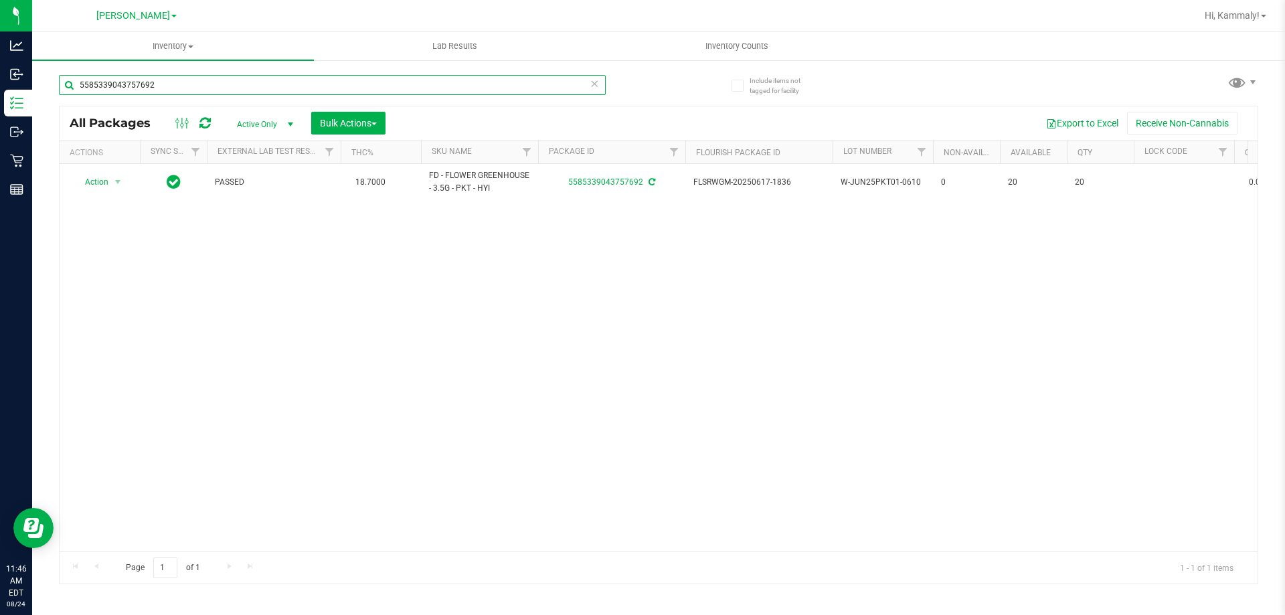
click at [308, 90] on input "5585339043757692" at bounding box center [332, 85] width 547 height 20
type input "9952356531069341"
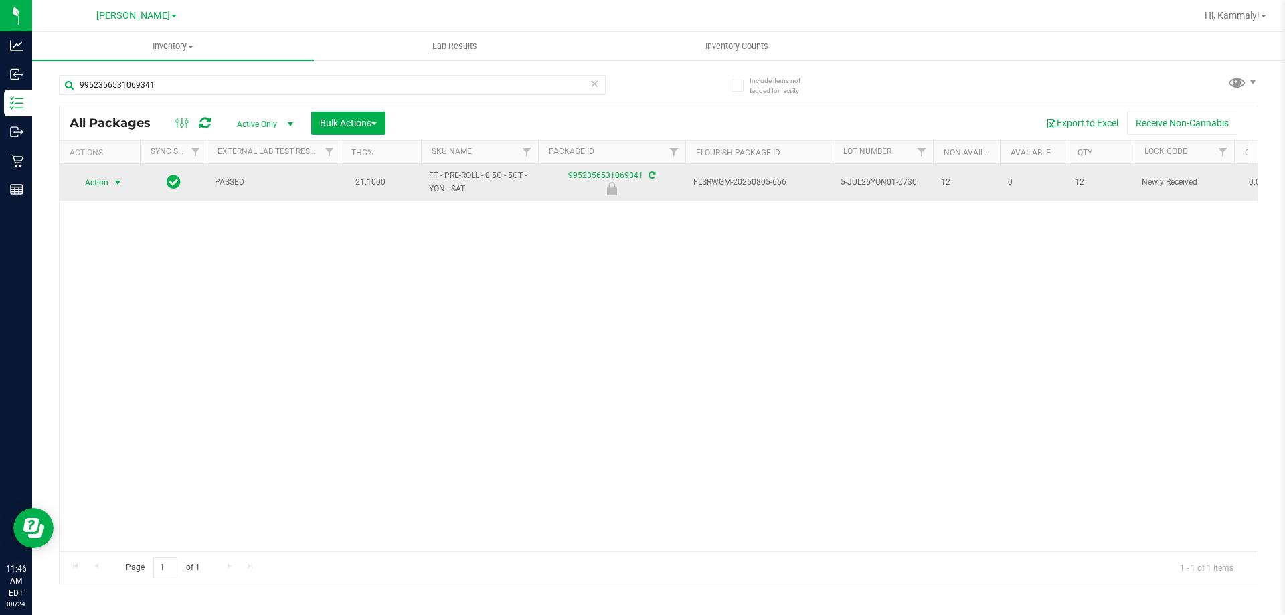
click at [106, 175] on span "Action" at bounding box center [91, 182] width 36 height 19
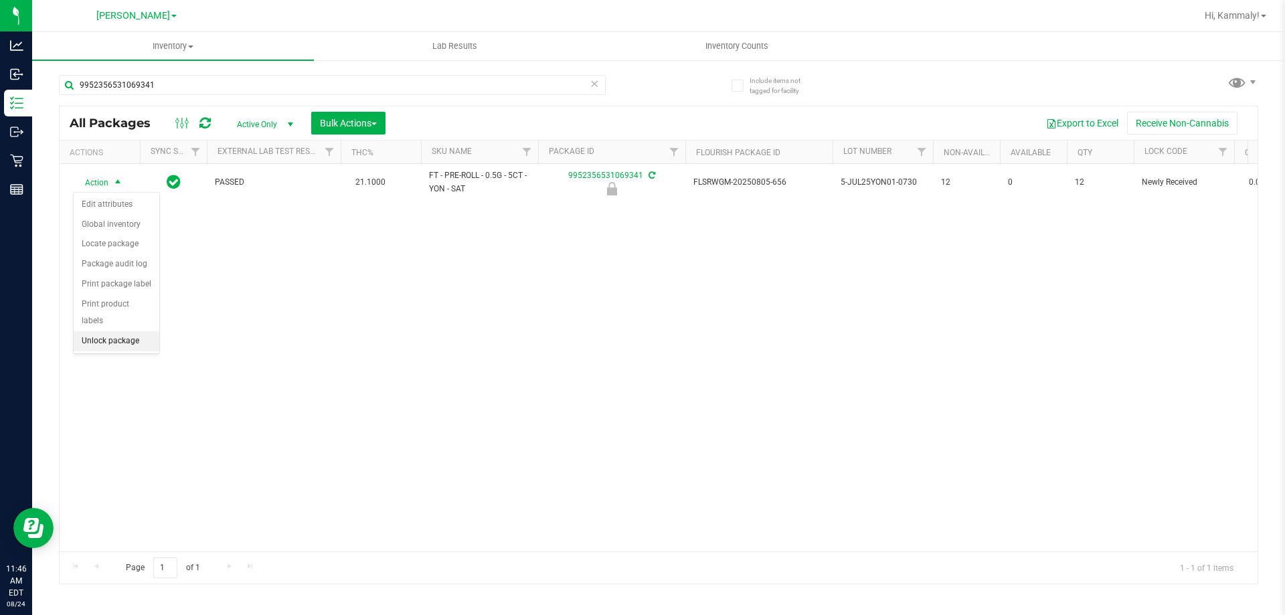
click at [108, 331] on li "Unlock package" at bounding box center [117, 341] width 86 height 20
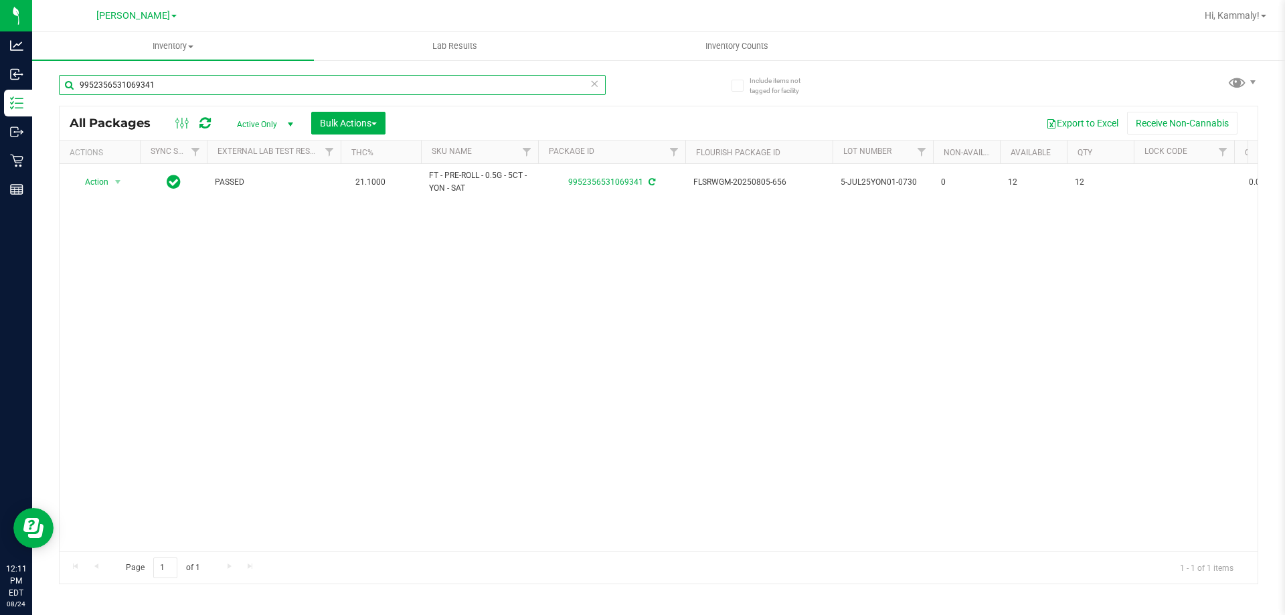
click at [337, 78] on input "9952356531069341" at bounding box center [332, 85] width 547 height 20
type input "7610432141745014"
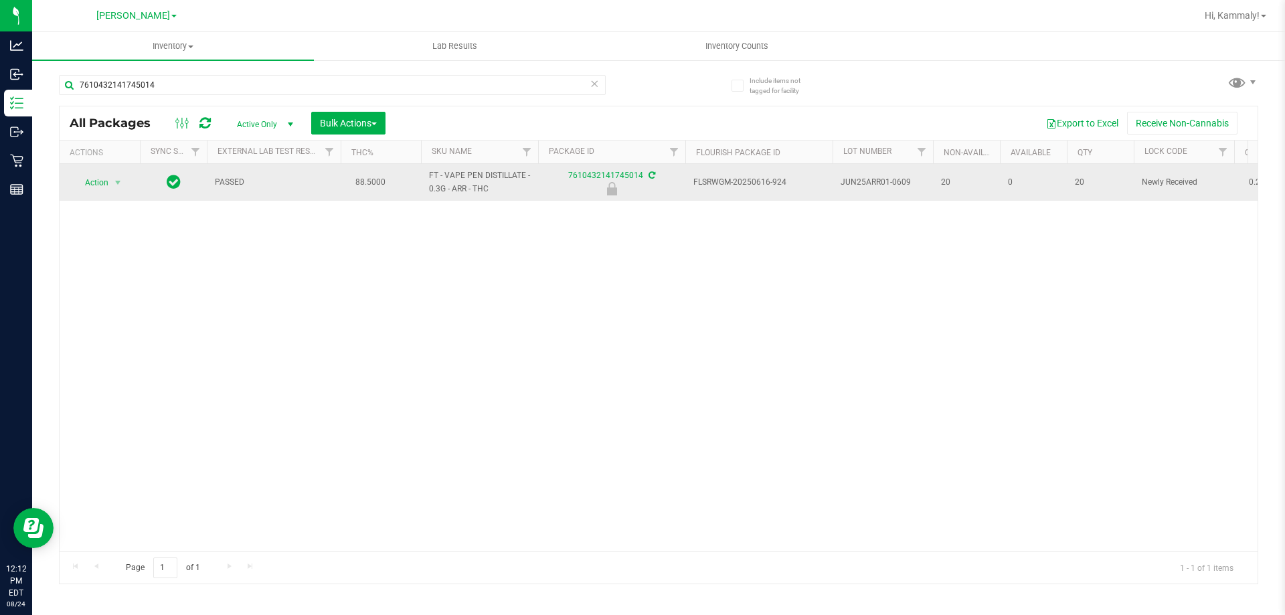
click at [94, 182] on span "Action" at bounding box center [91, 182] width 36 height 19
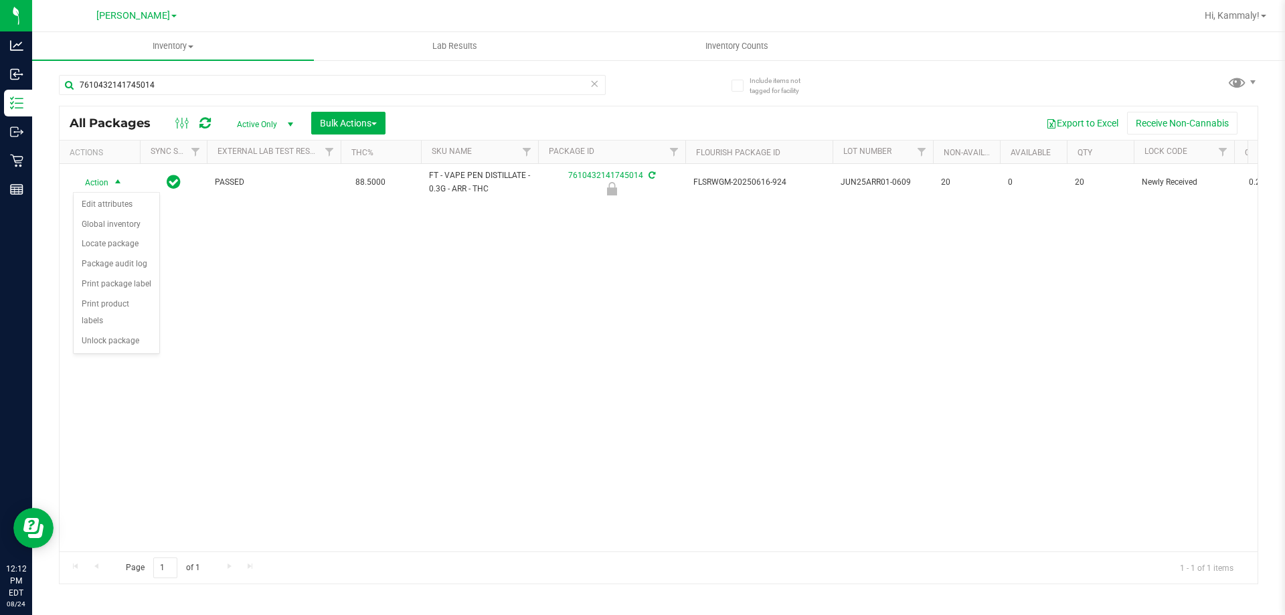
click at [93, 339] on div "Action Action Edit attributes Global inventory Locate package Package audit log…" at bounding box center [659, 358] width 1198 height 388
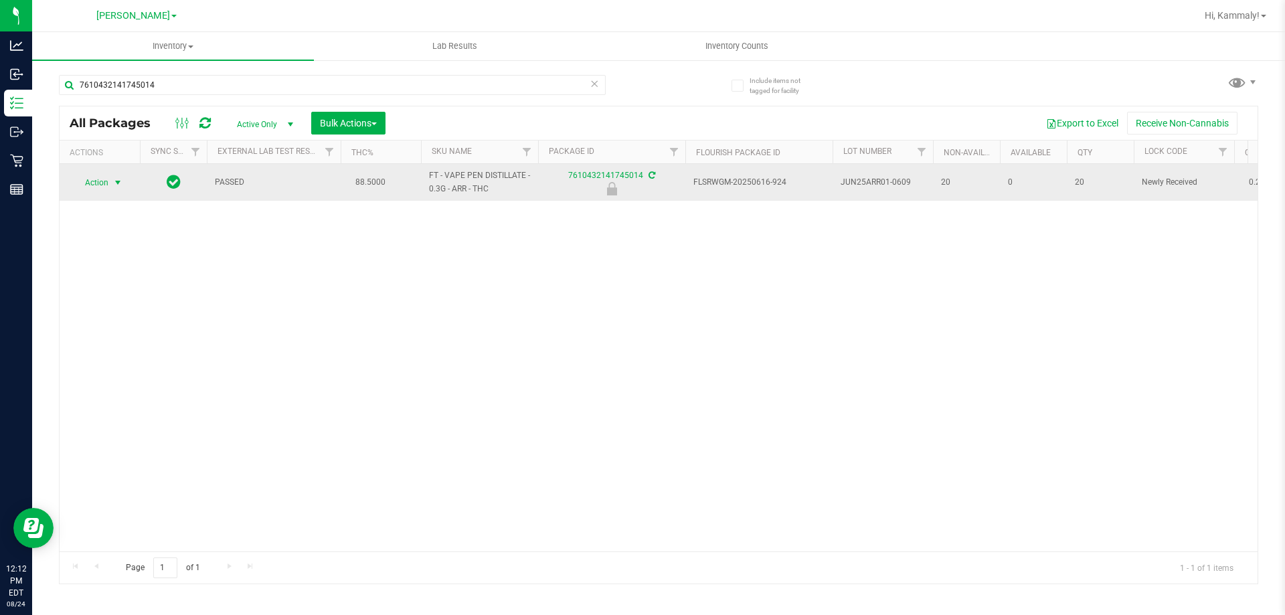
click at [118, 185] on span "select" at bounding box center [117, 182] width 11 height 11
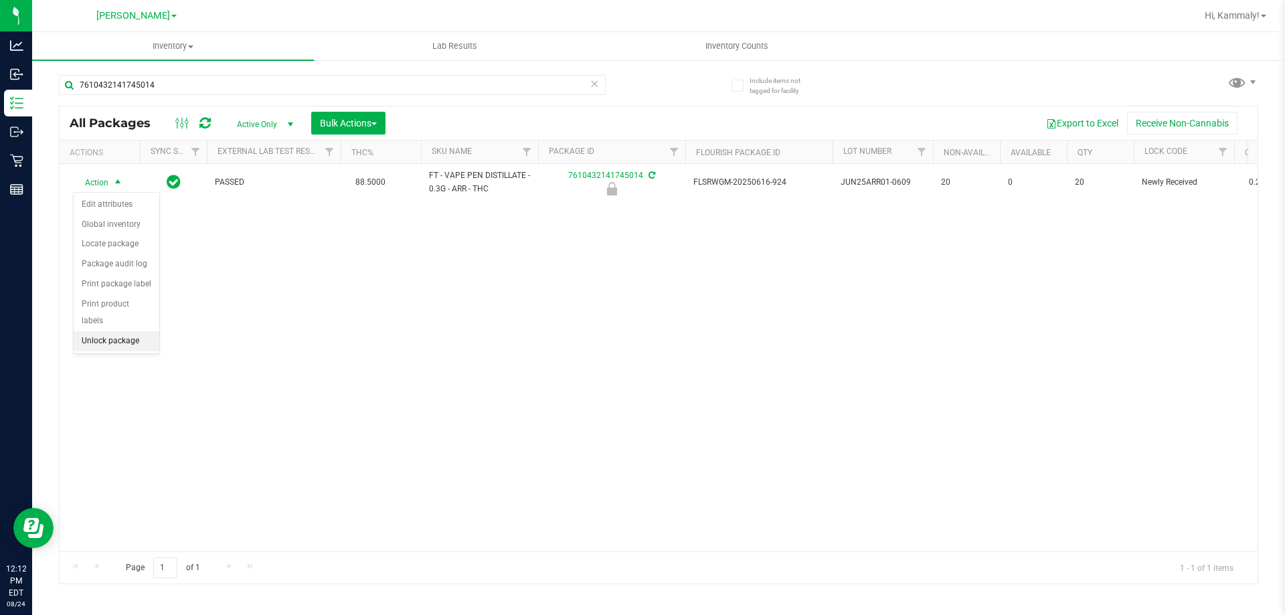
click at [116, 331] on li "Unlock package" at bounding box center [117, 341] width 86 height 20
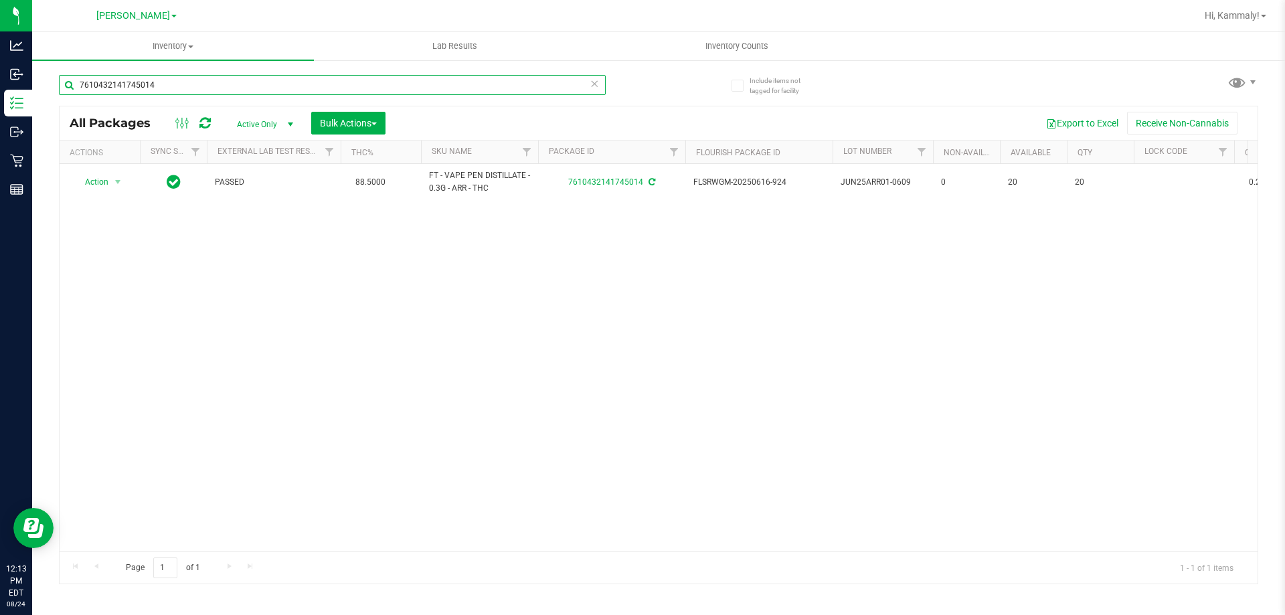
click at [259, 88] on input "7610432141745014" at bounding box center [332, 85] width 547 height 20
type input "5137927331307662"
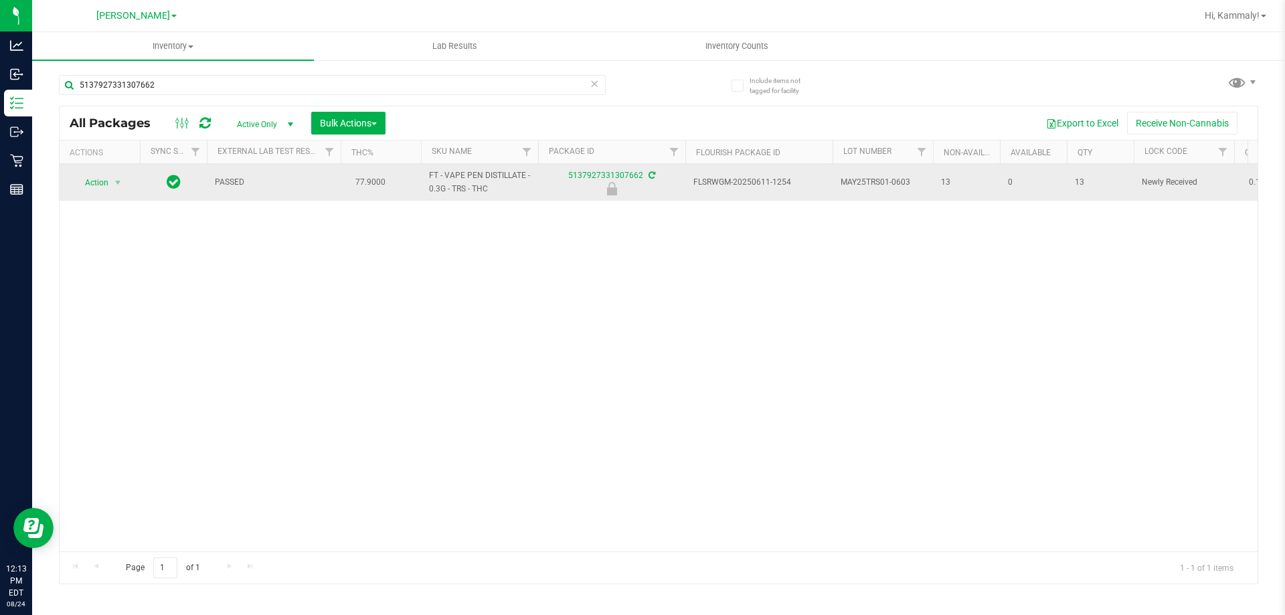
click at [100, 179] on span "Action" at bounding box center [91, 182] width 36 height 19
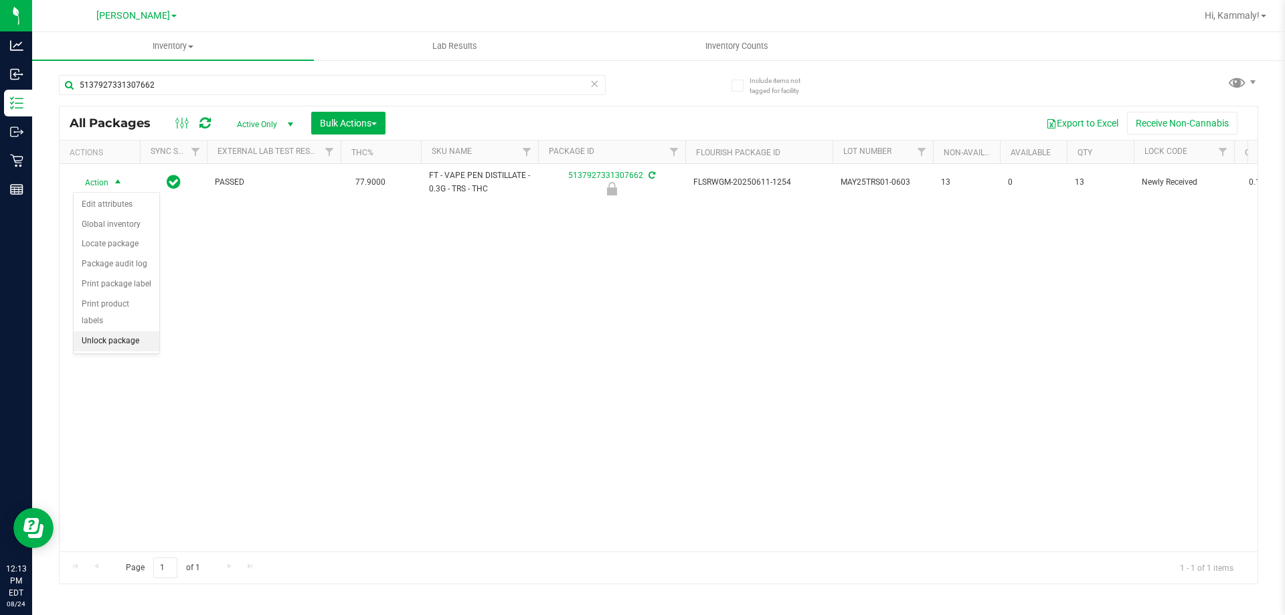
click at [116, 331] on li "Unlock package" at bounding box center [117, 341] width 86 height 20
